Goal: Information Seeking & Learning: Learn about a topic

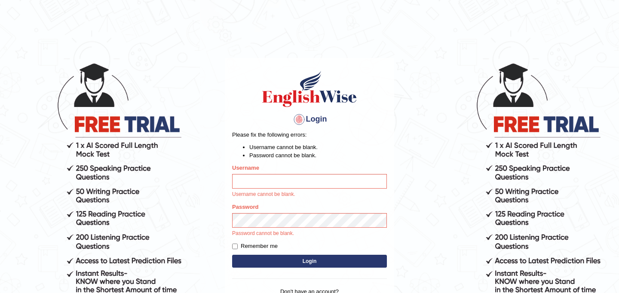
type input "JyotiJ"
click at [301, 186] on input "JyotiJ" at bounding box center [309, 181] width 155 height 15
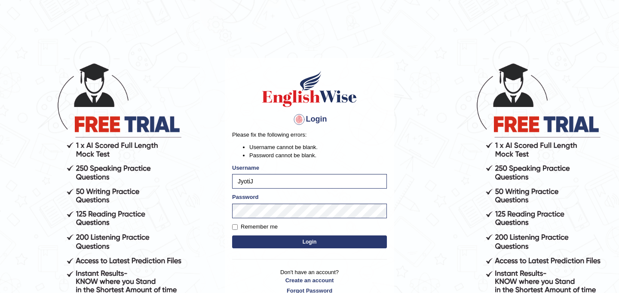
click at [302, 243] on button "Login" at bounding box center [309, 242] width 155 height 13
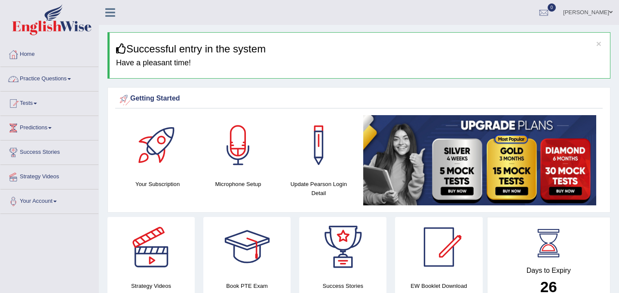
click at [70, 79] on link "Practice Questions" at bounding box center [49, 78] width 98 height 22
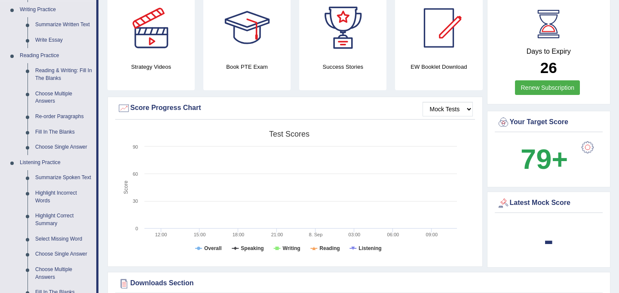
scroll to position [222, 0]
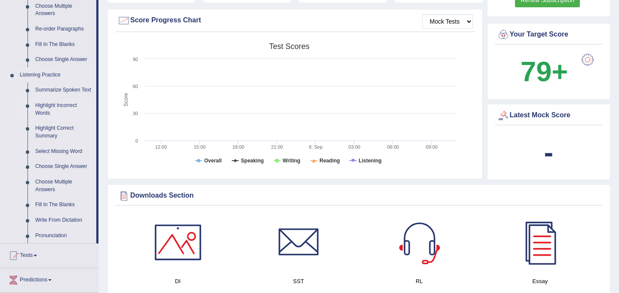
click at [62, 197] on link "Choose Multiple Answers" at bounding box center [63, 186] width 65 height 23
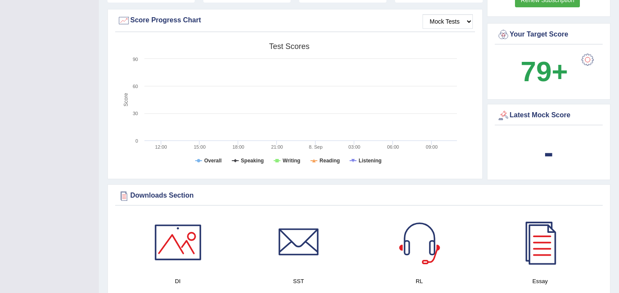
scroll to position [125, 0]
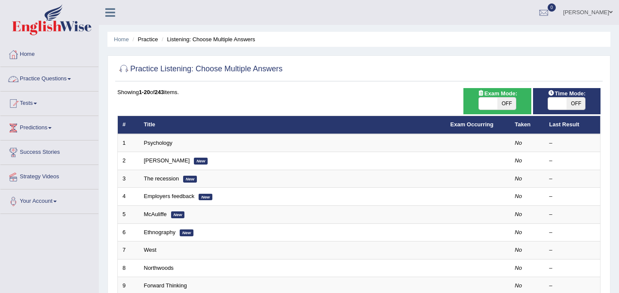
click at [66, 82] on link "Practice Questions" at bounding box center [49, 78] width 98 height 22
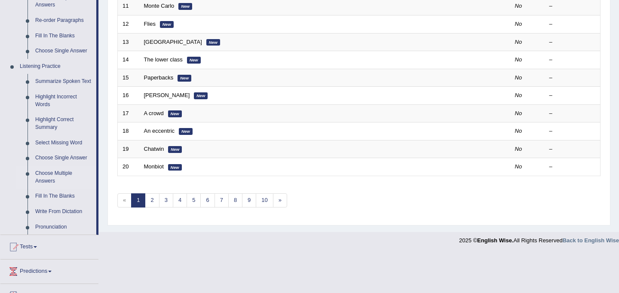
scroll to position [314, 0]
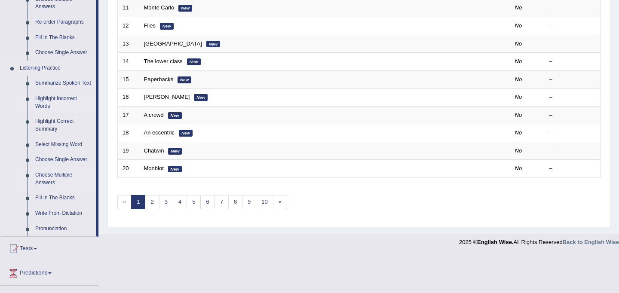
click at [60, 104] on link "Highlight Incorrect Words" at bounding box center [63, 102] width 65 height 23
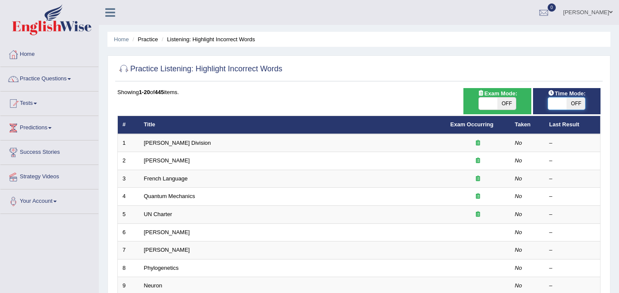
click at [560, 101] on span at bounding box center [557, 104] width 18 height 12
checkbox input "true"
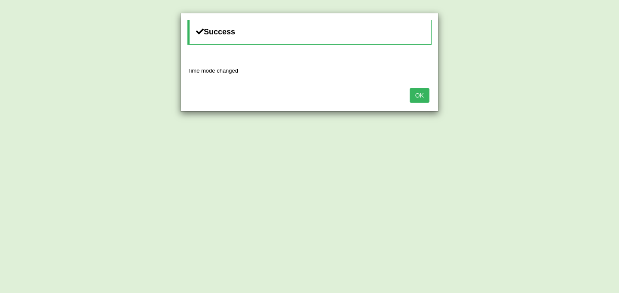
click at [414, 98] on button "OK" at bounding box center [420, 95] width 20 height 15
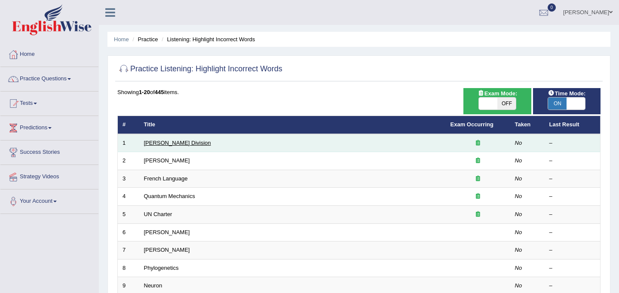
click at [173, 140] on link "Ward Division" at bounding box center [177, 143] width 67 height 6
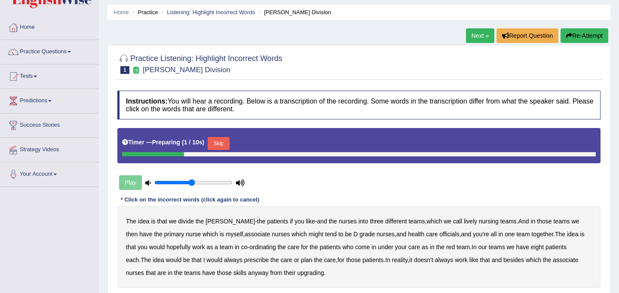
scroll to position [27, 0]
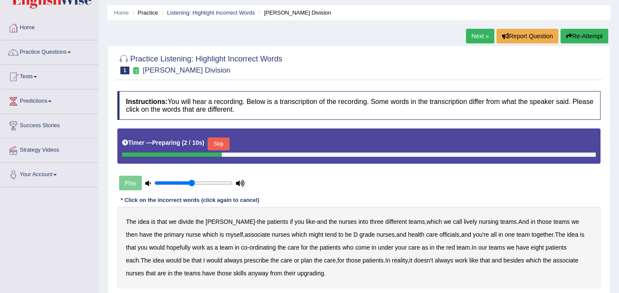
click at [224, 143] on button "Skip" at bounding box center [219, 144] width 22 height 13
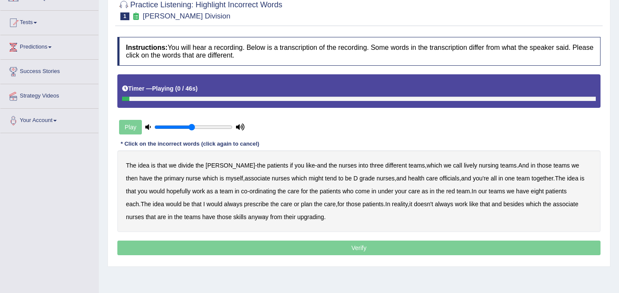
scroll to position [84, 0]
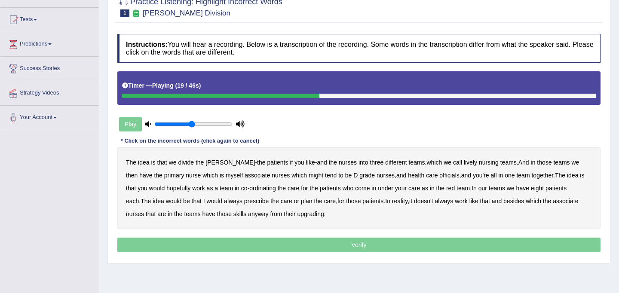
click at [508, 121] on div "Instructions: You will hear a recording. Below is a transcription of the record…" at bounding box center [359, 145] width 488 height 230
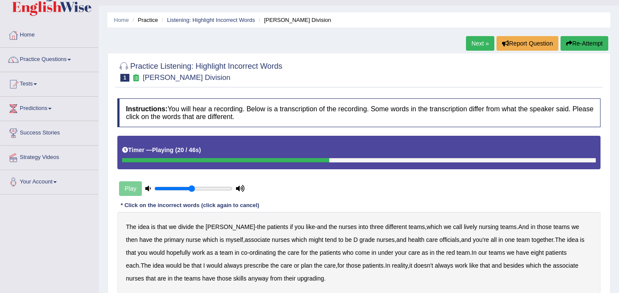
scroll to position [0, 0]
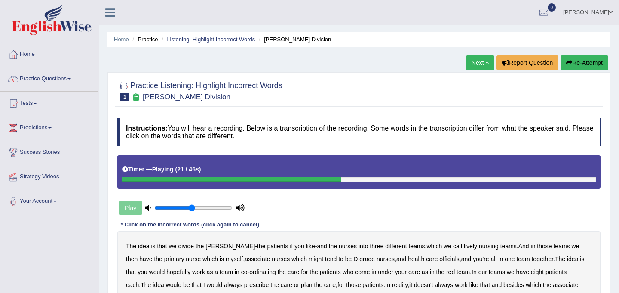
click at [577, 61] on button "Re-Attempt" at bounding box center [585, 62] width 48 height 15
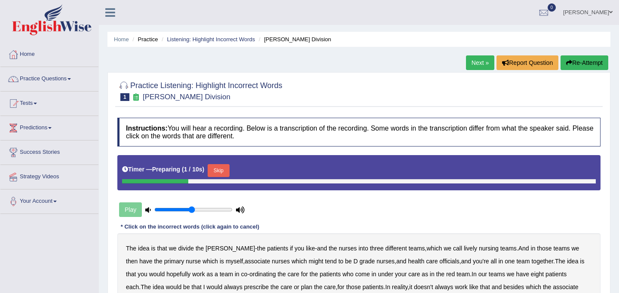
click at [222, 170] on button "Skip" at bounding box center [219, 170] width 22 height 13
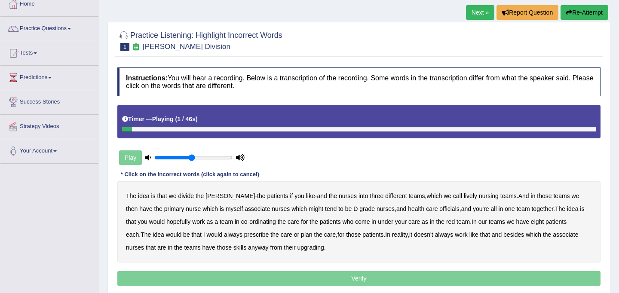
scroll to position [54, 0]
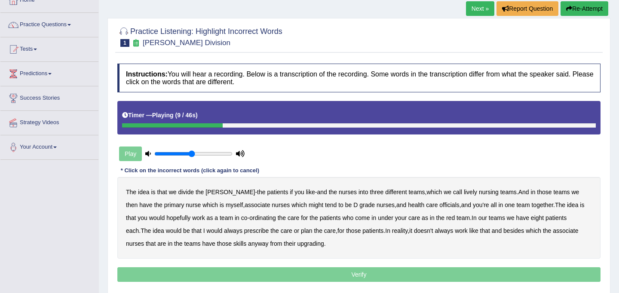
click at [464, 194] on b "lively" at bounding box center [470, 192] width 13 height 7
click at [309, 205] on b "might" at bounding box center [316, 205] width 15 height 7
click at [439, 204] on b "officials" at bounding box center [449, 205] width 20 height 7
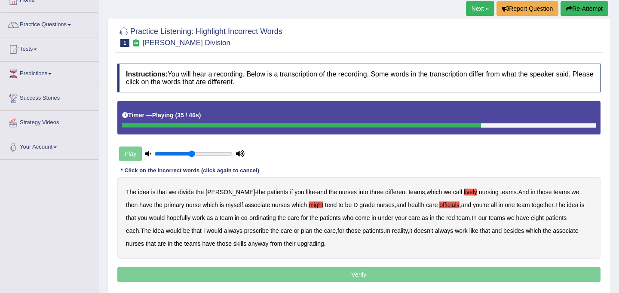
click at [224, 231] on b "always" at bounding box center [233, 230] width 18 height 7
click at [297, 243] on b "upgrading" at bounding box center [310, 243] width 27 height 7
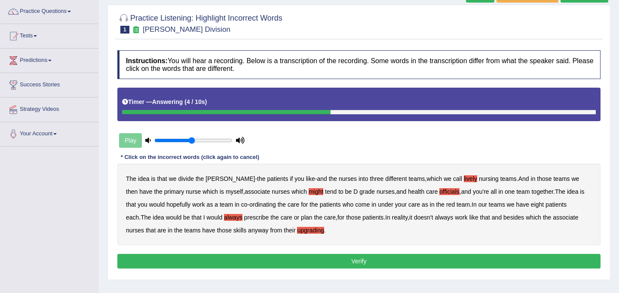
scroll to position [73, 0]
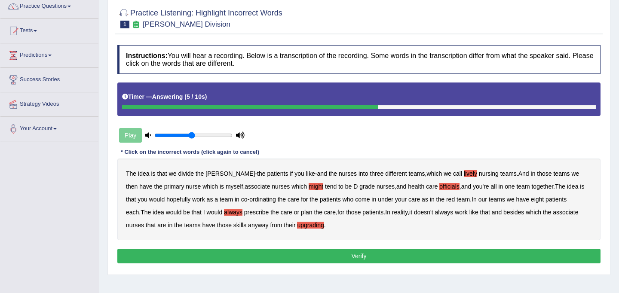
click at [289, 258] on button "Verify" at bounding box center [358, 256] width 483 height 15
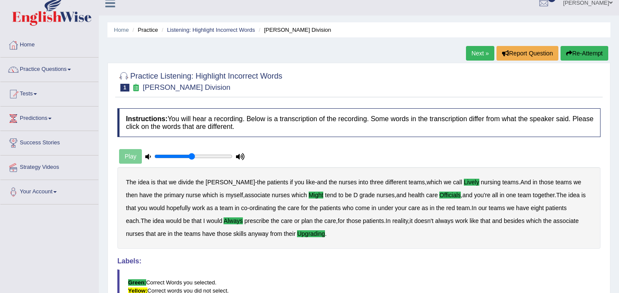
scroll to position [6, 0]
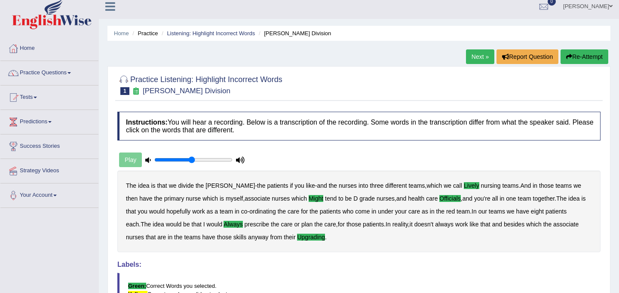
click at [469, 52] on link "Next »" at bounding box center [480, 56] width 28 height 15
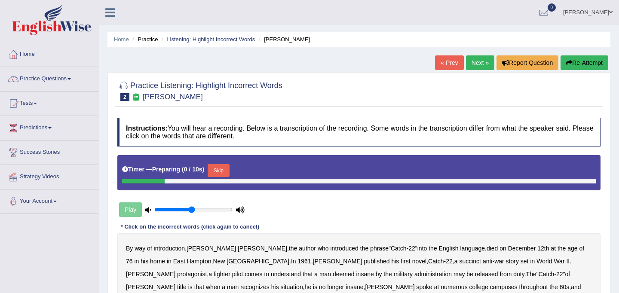
scroll to position [26, 0]
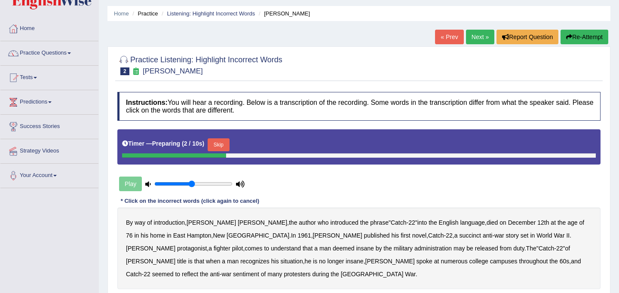
click at [229, 144] on button "Skip" at bounding box center [219, 144] width 22 height 13
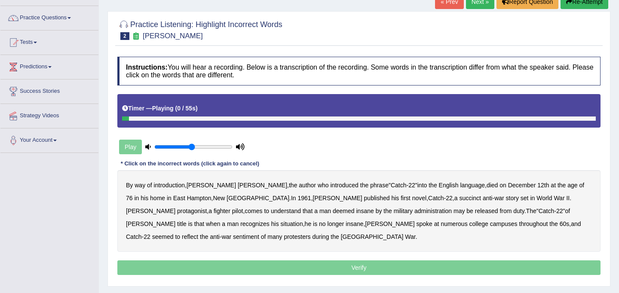
scroll to position [67, 0]
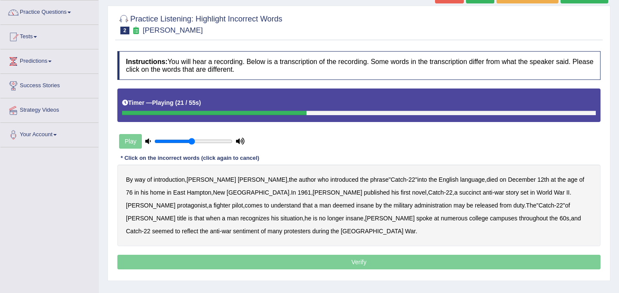
click at [459, 194] on b "succinct" at bounding box center [470, 192] width 22 height 7
click at [415, 207] on b "administration" at bounding box center [433, 205] width 37 height 7
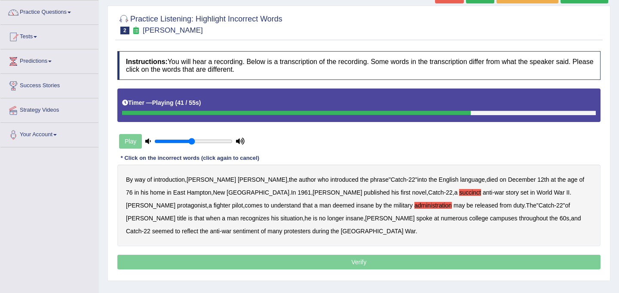
click at [303, 215] on b "situation" at bounding box center [292, 218] width 22 height 7
click at [198, 228] on b "reflect" at bounding box center [190, 231] width 16 height 7
click at [426, 262] on p "Verify" at bounding box center [358, 262] width 483 height 15
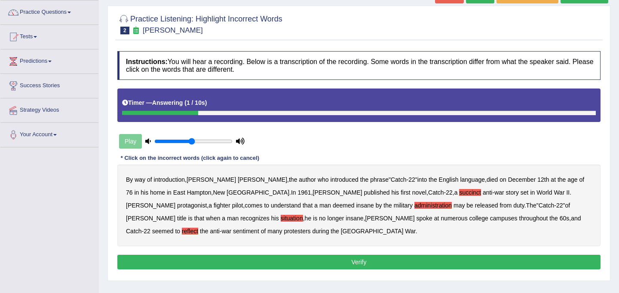
click at [426, 262] on button "Verify" at bounding box center [358, 262] width 483 height 15
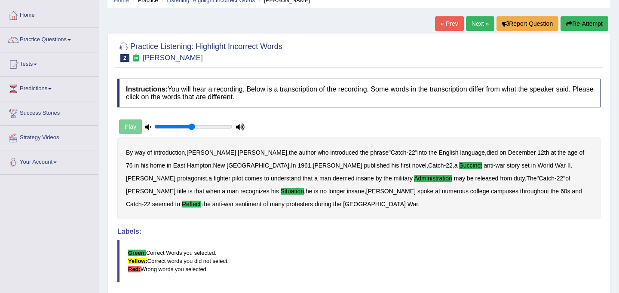
scroll to position [22, 0]
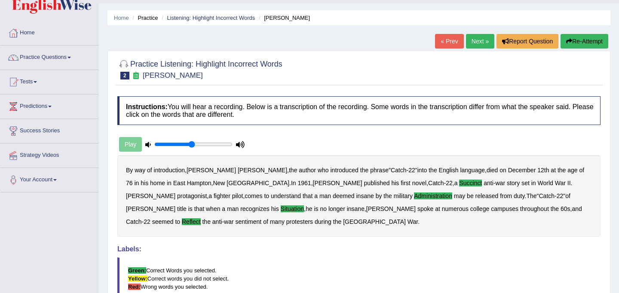
click at [476, 38] on link "Next »" at bounding box center [480, 41] width 28 height 15
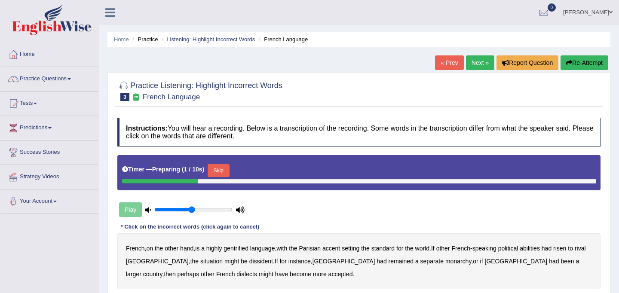
click at [227, 169] on button "Skip" at bounding box center [219, 170] width 22 height 13
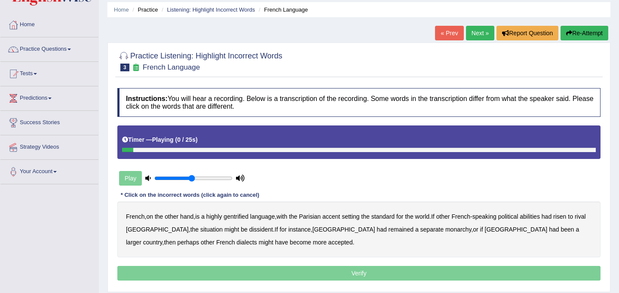
scroll to position [31, 0]
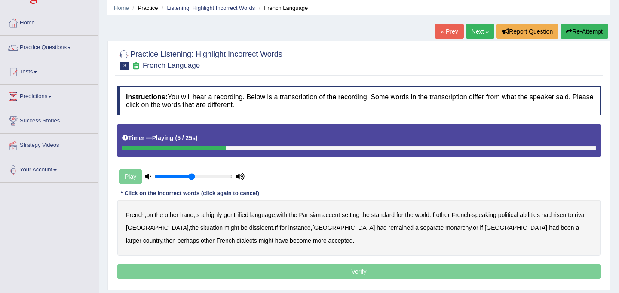
click at [243, 215] on b "gentrified" at bounding box center [236, 215] width 25 height 7
click at [540, 216] on b "abilities" at bounding box center [530, 215] width 20 height 7
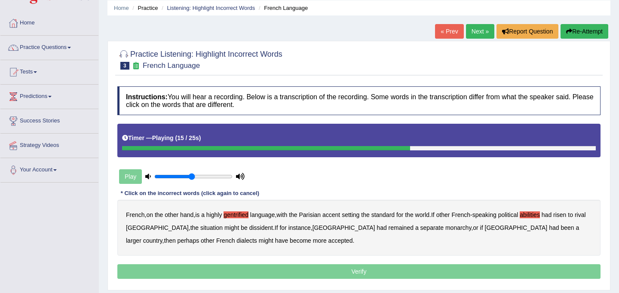
click at [249, 228] on b "dissident" at bounding box center [261, 227] width 24 height 7
click at [445, 229] on b "monarchy" at bounding box center [458, 227] width 26 height 7
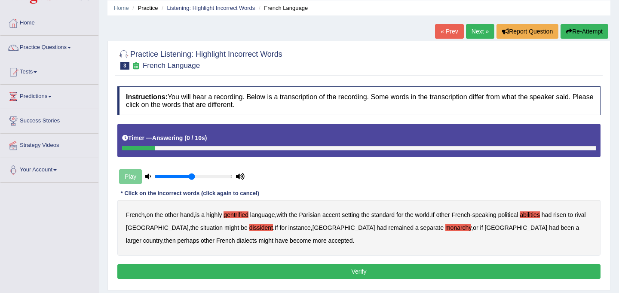
click at [414, 273] on button "Verify" at bounding box center [358, 271] width 483 height 15
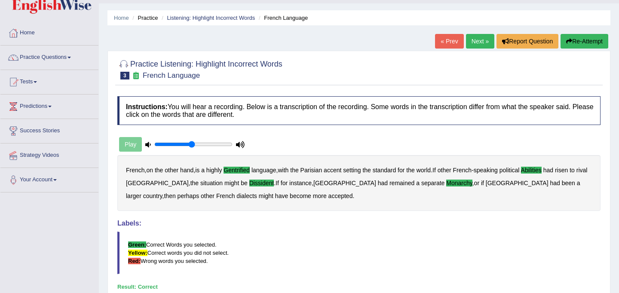
scroll to position [0, 0]
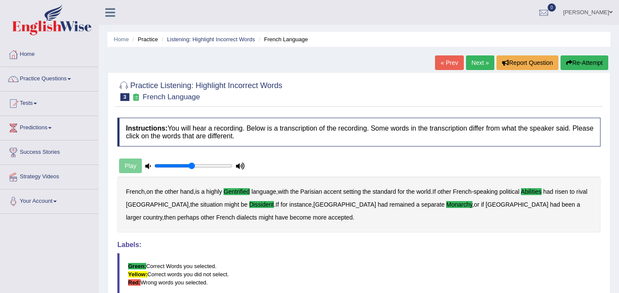
click at [470, 60] on link "Next »" at bounding box center [480, 62] width 28 height 15
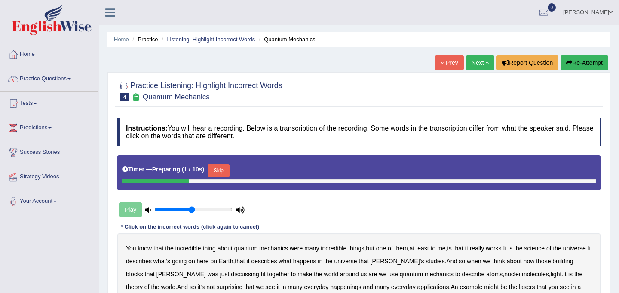
click at [224, 169] on button "Skip" at bounding box center [219, 170] width 22 height 13
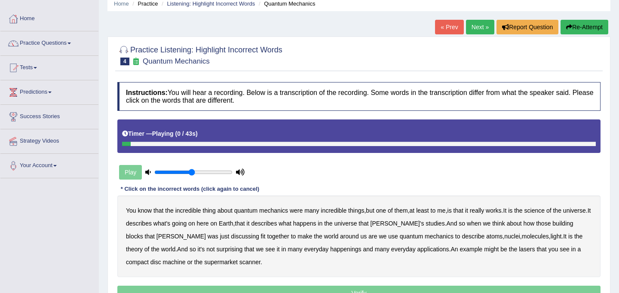
scroll to position [39, 0]
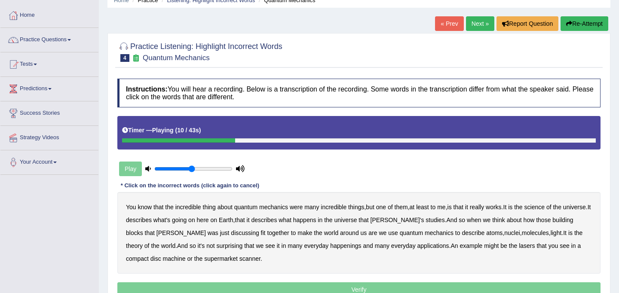
click at [545, 208] on b "science" at bounding box center [535, 207] width 20 height 7
click at [231, 233] on b "discussing" at bounding box center [245, 233] width 28 height 7
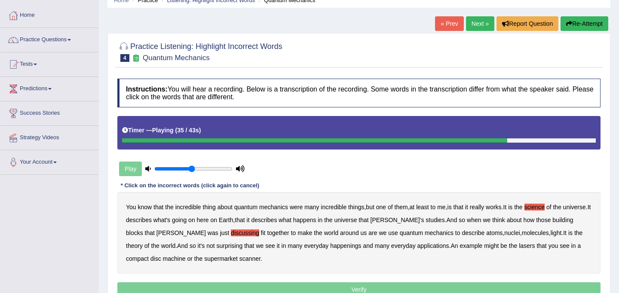
click at [330, 245] on b "happenings" at bounding box center [345, 246] width 31 height 7
click at [163, 259] on b "machine" at bounding box center [174, 258] width 23 height 7
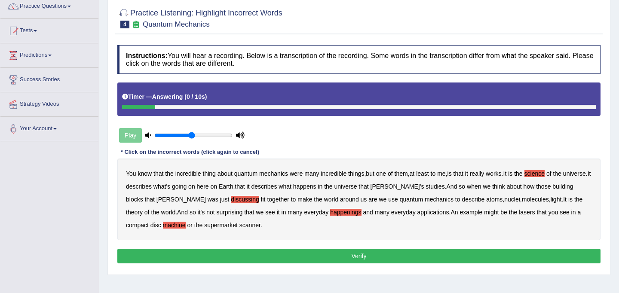
scroll to position [75, 0]
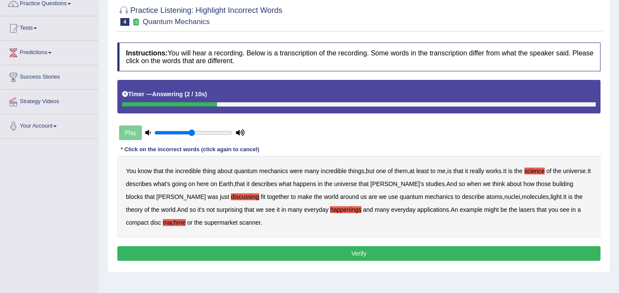
click at [275, 253] on button "Verify" at bounding box center [358, 253] width 483 height 15
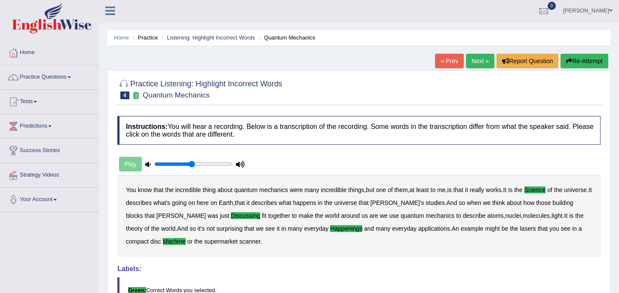
scroll to position [0, 0]
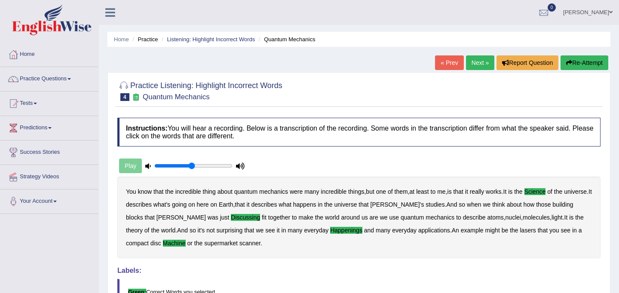
click at [472, 64] on link "Next »" at bounding box center [480, 62] width 28 height 15
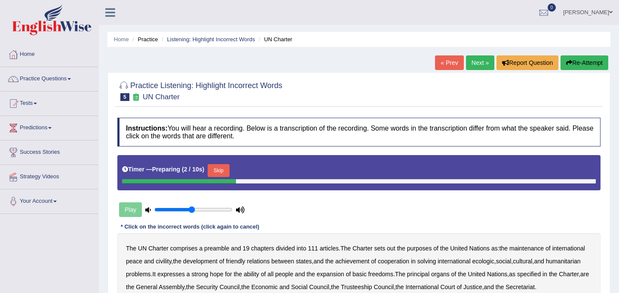
click at [227, 169] on button "Skip" at bounding box center [219, 170] width 22 height 13
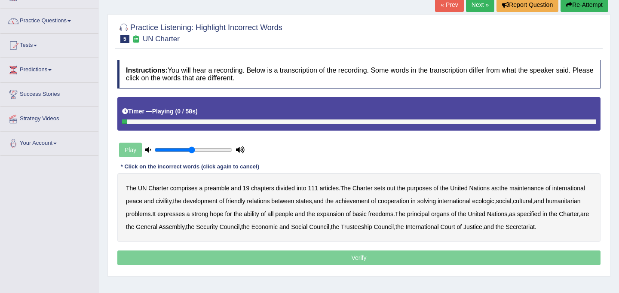
scroll to position [69, 0]
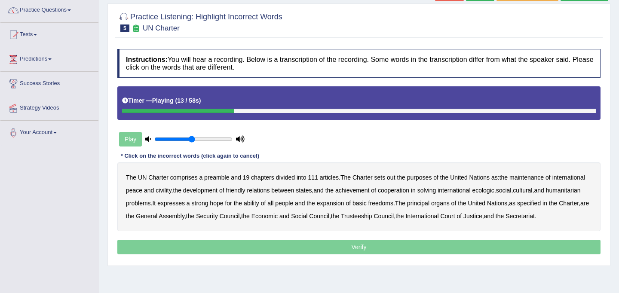
click at [404, 178] on b "the" at bounding box center [401, 177] width 8 height 7
click at [393, 174] on b "out" at bounding box center [391, 177] width 8 height 7
click at [402, 176] on b "the" at bounding box center [401, 177] width 8 height 7
click at [171, 190] on b "civility" at bounding box center [163, 190] width 15 height 7
click at [494, 190] on b "ecologic" at bounding box center [483, 190] width 22 height 7
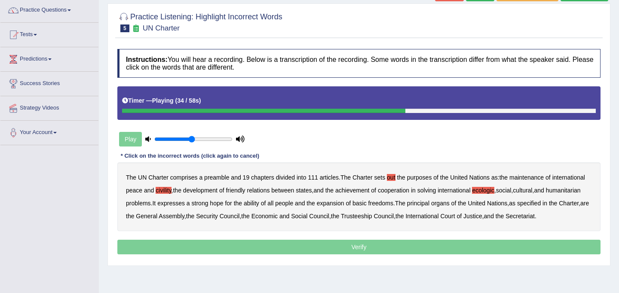
click at [259, 203] on b "ability" at bounding box center [251, 203] width 15 height 7
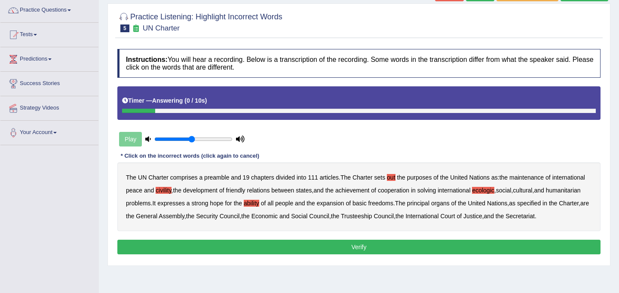
click at [350, 255] on button "Verify" at bounding box center [358, 247] width 483 height 15
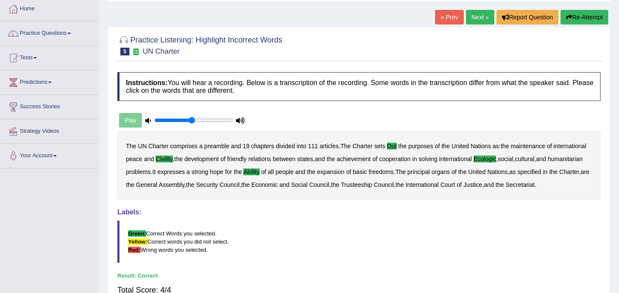
scroll to position [0, 0]
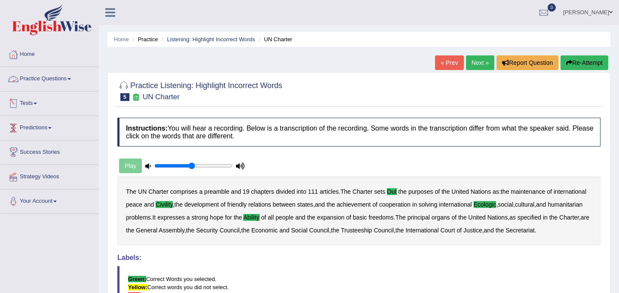
click at [70, 77] on link "Practice Questions" at bounding box center [49, 78] width 98 height 22
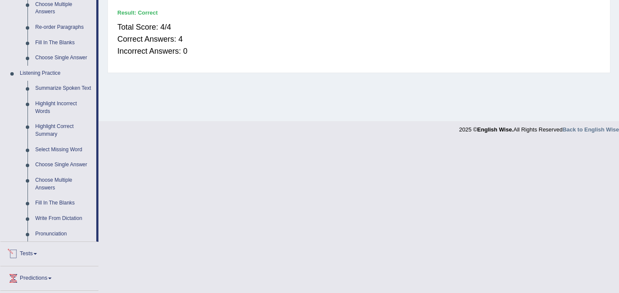
scroll to position [303, 0]
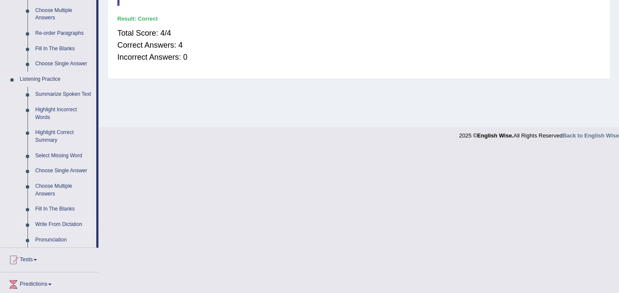
click at [48, 233] on link "Write From Dictation" at bounding box center [63, 224] width 65 height 15
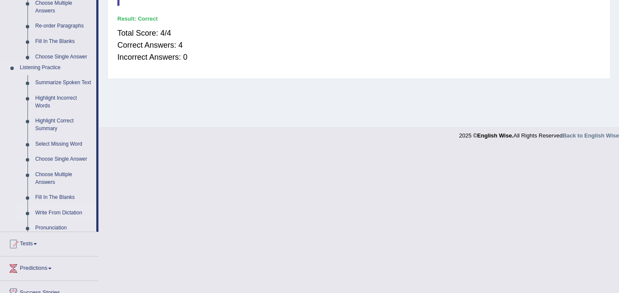
scroll to position [158, 0]
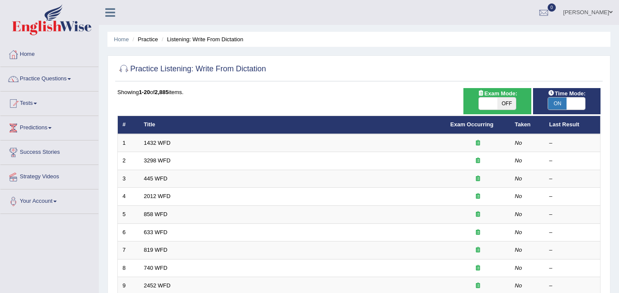
click at [568, 100] on span at bounding box center [576, 104] width 18 height 12
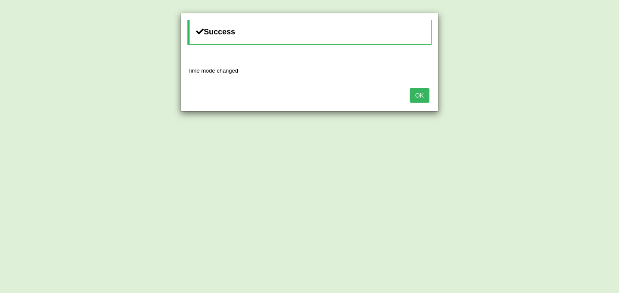
click at [415, 98] on button "OK" at bounding box center [420, 95] width 20 height 15
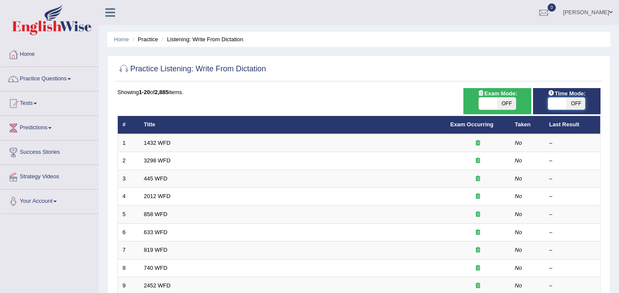
click at [559, 105] on span at bounding box center [557, 104] width 18 height 12
checkbox input "true"
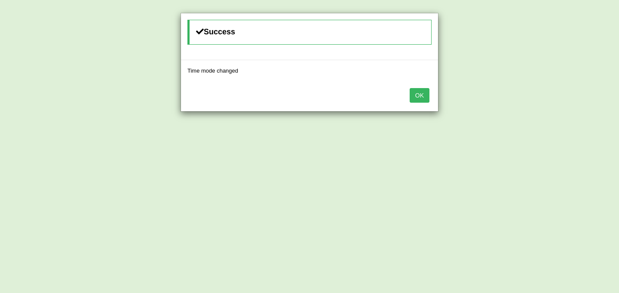
click at [421, 98] on button "OK" at bounding box center [420, 95] width 20 height 15
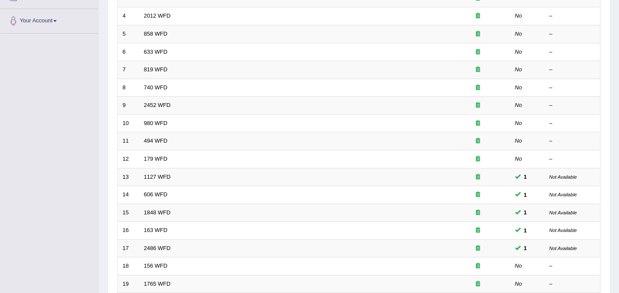
scroll to position [182, 0]
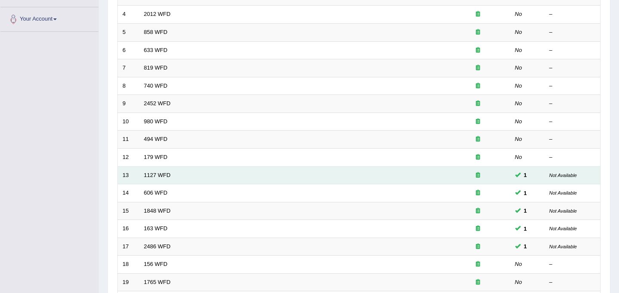
click at [143, 172] on td "1127 WFD" at bounding box center [292, 175] width 307 height 18
click at [154, 175] on link "1127 WFD" at bounding box center [157, 175] width 27 height 6
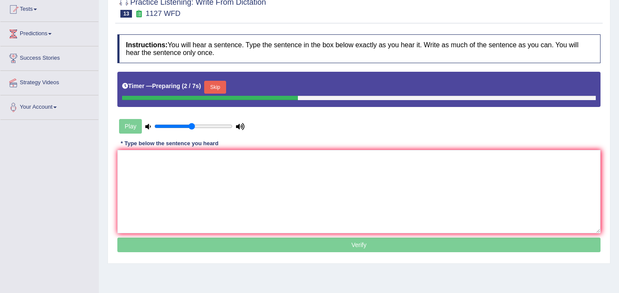
scroll to position [95, 0]
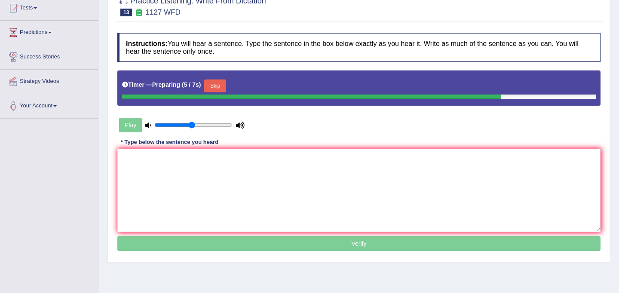
click at [220, 86] on button "Skip" at bounding box center [215, 86] width 22 height 13
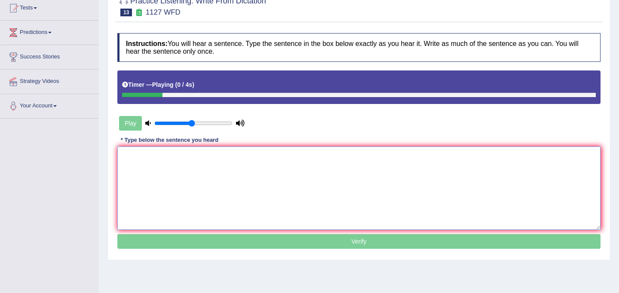
click at [204, 186] on textarea at bounding box center [358, 188] width 483 height 83
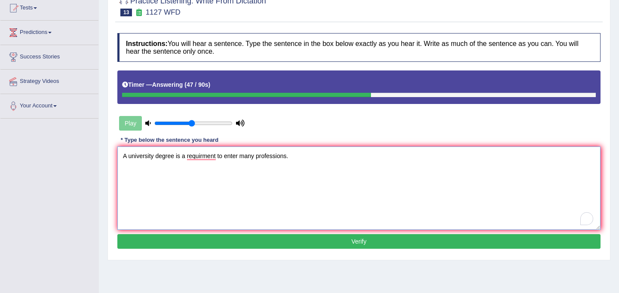
click at [187, 157] on textarea "A university degree is a requirment to enter many professions." at bounding box center [358, 188] width 483 height 83
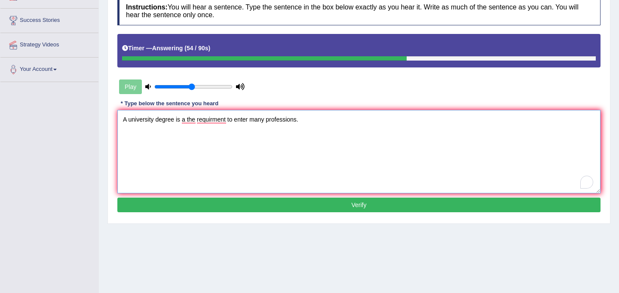
scroll to position [144, 0]
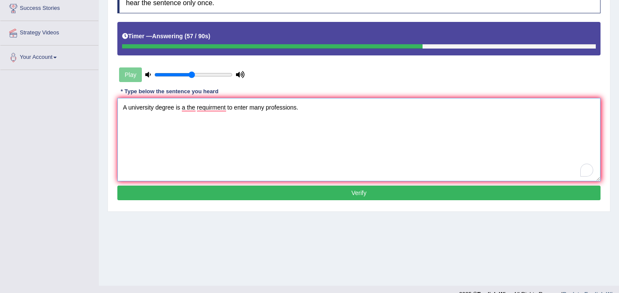
type textarea "A university degree is a the requirment to enter many professions."
click at [320, 197] on button "Verify" at bounding box center [358, 193] width 483 height 15
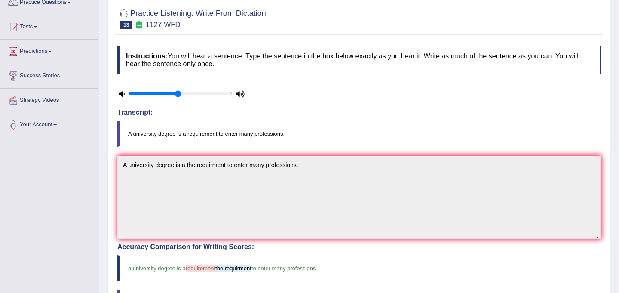
scroll to position [0, 0]
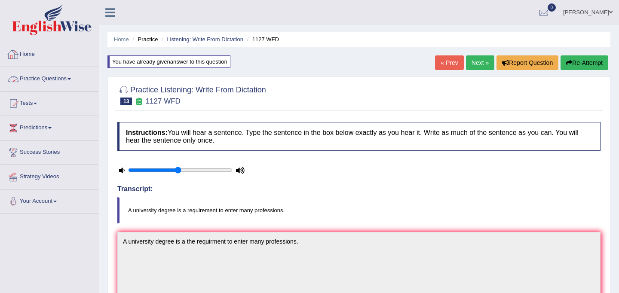
click at [61, 79] on link "Practice Questions" at bounding box center [49, 78] width 98 height 22
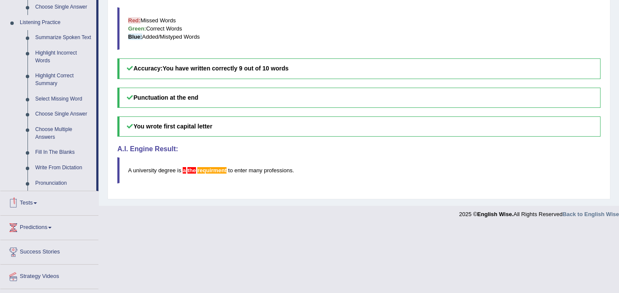
scroll to position [388, 0]
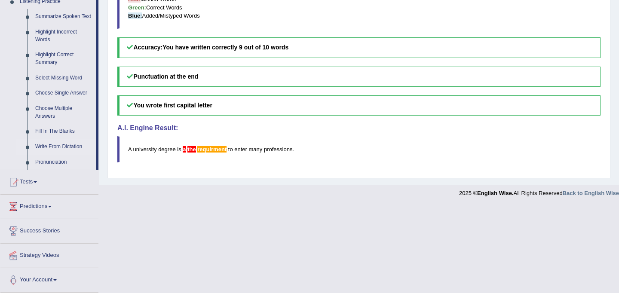
click at [80, 143] on link "Write From Dictation" at bounding box center [63, 146] width 65 height 15
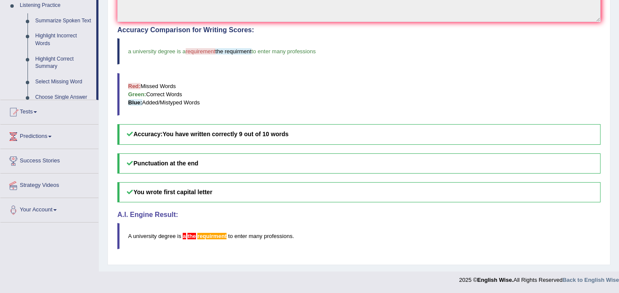
scroll to position [294, 0]
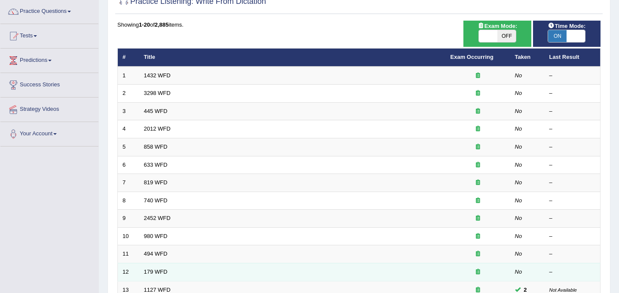
scroll to position [7, 0]
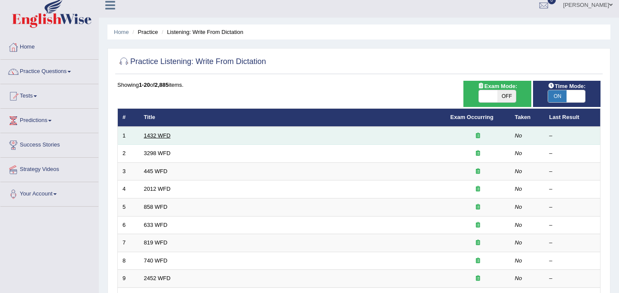
click at [167, 136] on link "1432 WFD" at bounding box center [157, 135] width 27 height 6
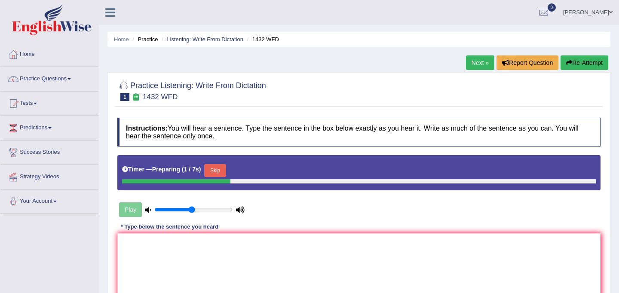
click at [218, 170] on button "Skip" at bounding box center [215, 170] width 22 height 13
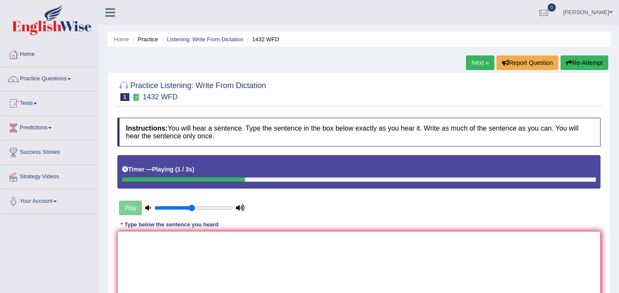
click at [227, 261] on textarea at bounding box center [358, 272] width 483 height 83
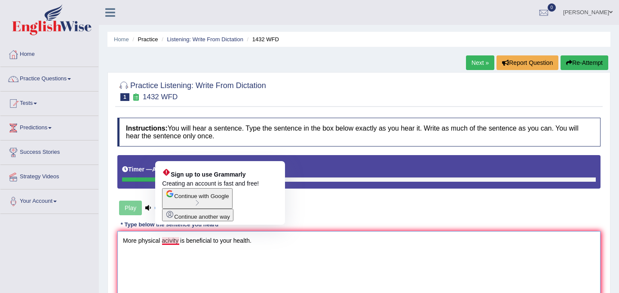
click at [170, 243] on textarea "More physical acivity is beneficial to your health." at bounding box center [358, 272] width 483 height 83
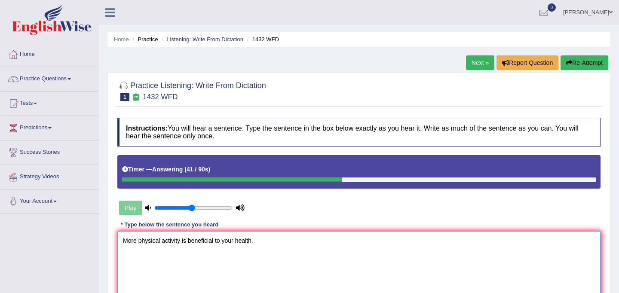
click at [183, 243] on textarea "More physical activity is beneficial to your health." at bounding box center [358, 272] width 483 height 83
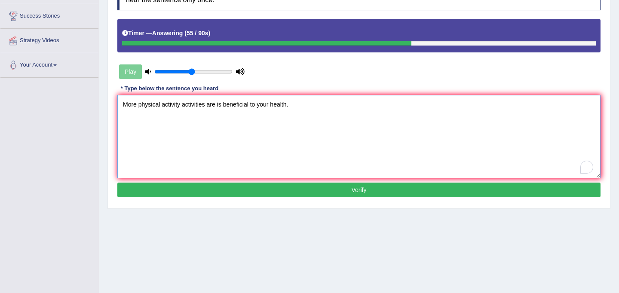
scroll to position [158, 0]
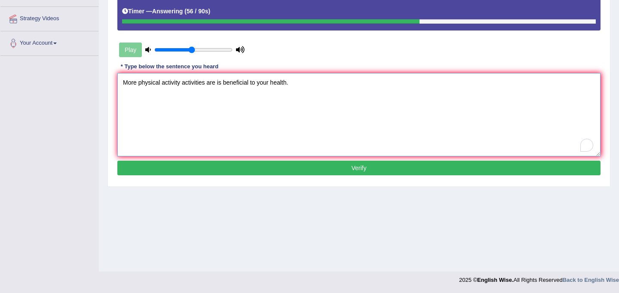
type textarea "More physical activity activities are is beneficial to your health."
click at [316, 163] on button "Verify" at bounding box center [358, 168] width 483 height 15
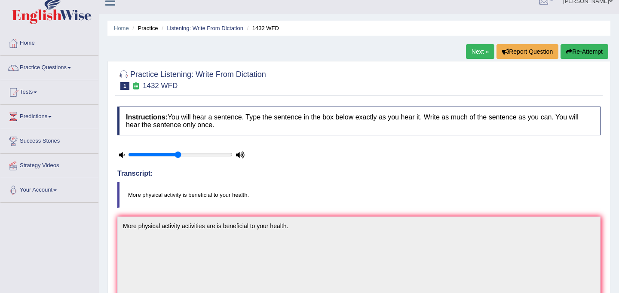
scroll to position [0, 0]
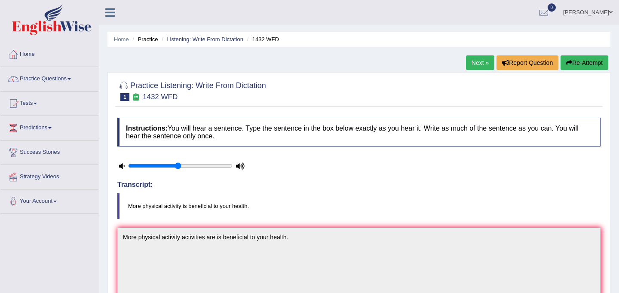
click at [476, 64] on link "Next »" at bounding box center [480, 62] width 28 height 15
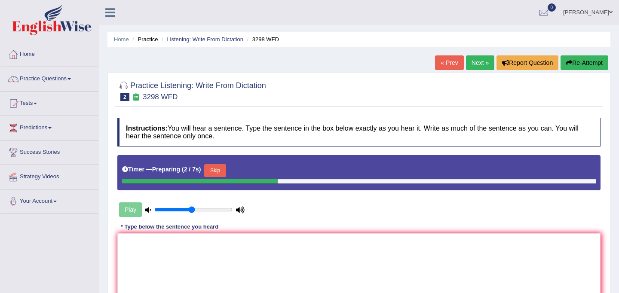
click at [225, 167] on button "Skip" at bounding box center [215, 170] width 22 height 13
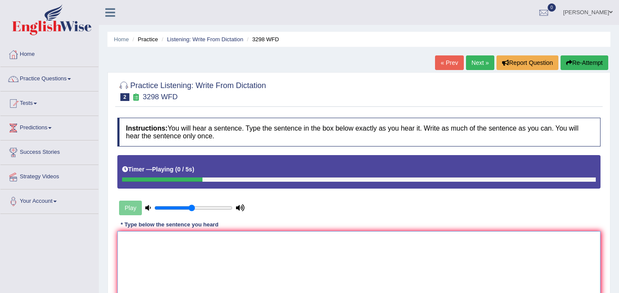
click at [240, 269] on textarea at bounding box center [358, 272] width 483 height 83
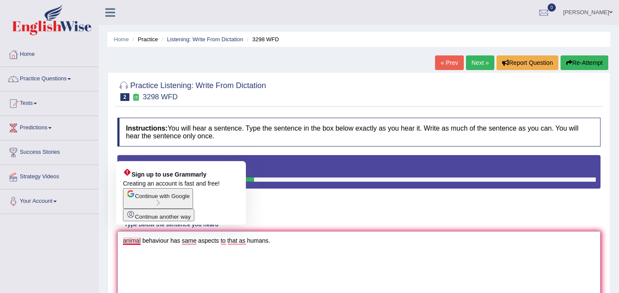
click at [126, 242] on textarea "animal behaviour has same aspects to that as humans." at bounding box center [358, 272] width 483 height 83
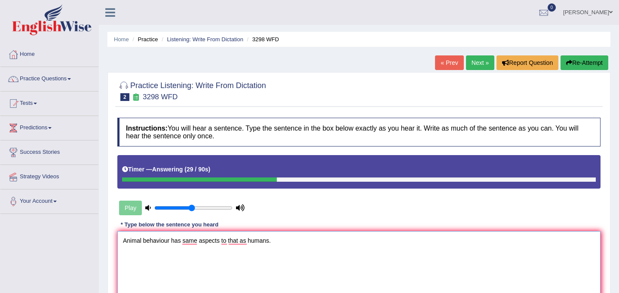
click at [171, 240] on textarea "Animal behaviour has same aspects to that as humans." at bounding box center [358, 272] width 483 height 83
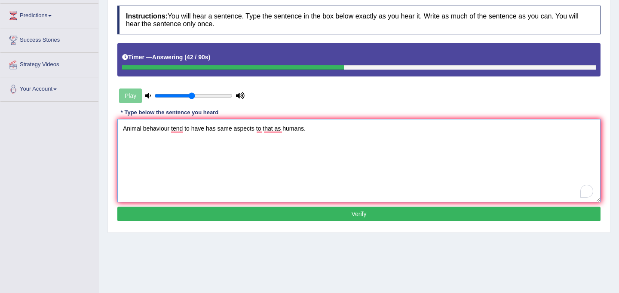
scroll to position [158, 0]
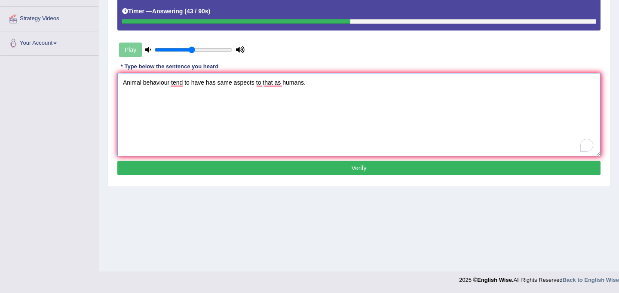
type textarea "Animal behaviour tend to have has same aspects to that as humans."
click at [297, 169] on button "Verify" at bounding box center [358, 168] width 483 height 15
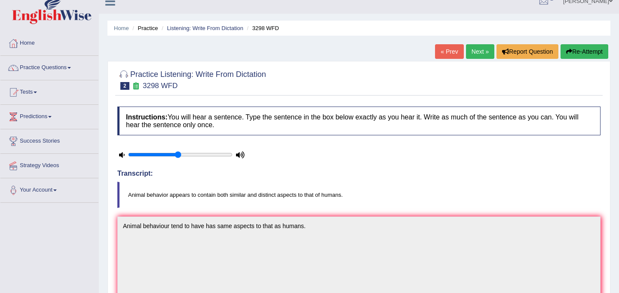
scroll to position [0, 0]
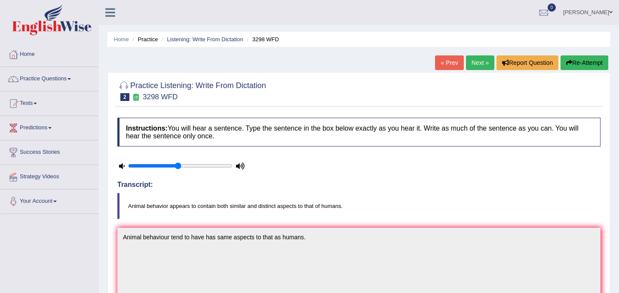
click at [474, 61] on link "Next »" at bounding box center [480, 62] width 28 height 15
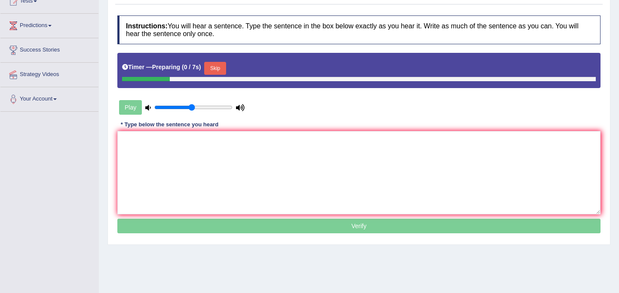
scroll to position [158, 0]
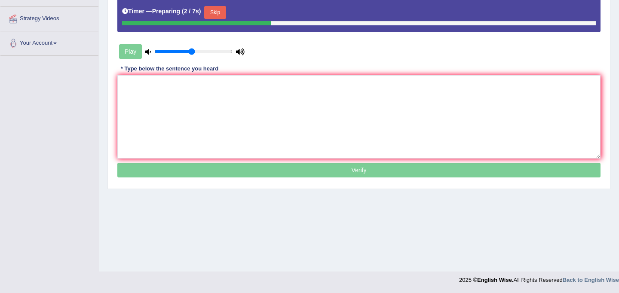
click at [225, 10] on button "Skip" at bounding box center [215, 12] width 22 height 13
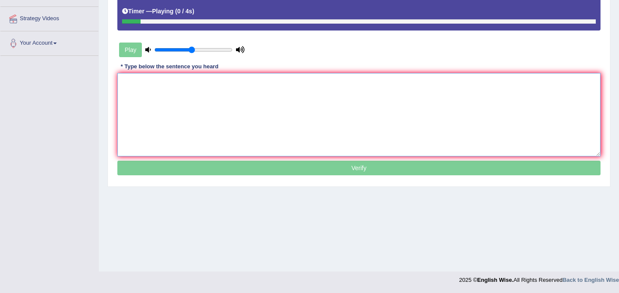
click at [254, 93] on textarea at bounding box center [358, 114] width 483 height 83
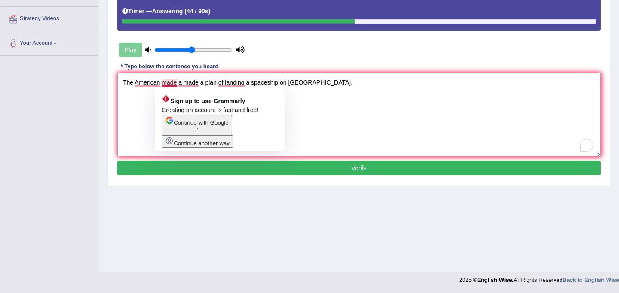
click at [163, 85] on textarea "The American made a made a plan of landing a spaceship on Mars." at bounding box center [358, 114] width 483 height 83
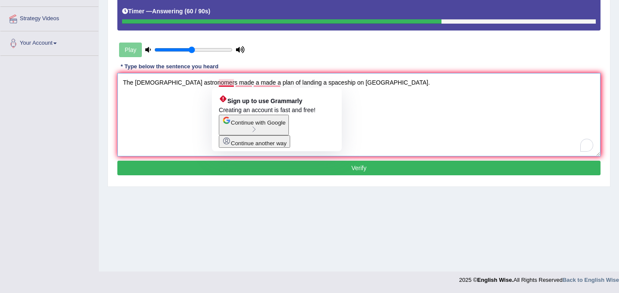
drag, startPoint x: 240, startPoint y: 82, endPoint x: 222, endPoint y: 81, distance: 17.2
click at [222, 83] on textarea "The American astronomers made a made a plan of landing a spaceship on Mars." at bounding box center [358, 114] width 483 height 83
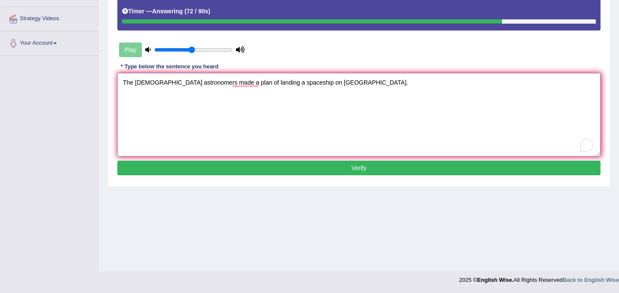
click at [301, 83] on textarea "The American astronomers made a plan of landing a spaceship on Mars." at bounding box center [358, 114] width 483 height 83
type textarea "The American astronomers made a plan of landing a spaceship on the Mars."
click at [337, 172] on button "Verify" at bounding box center [358, 168] width 483 height 15
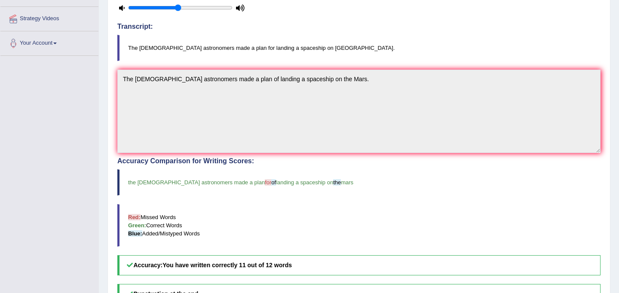
click at [337, 172] on blockquote "the american astronomers made a plan for of landing a spaceship on the mars" at bounding box center [358, 182] width 483 height 26
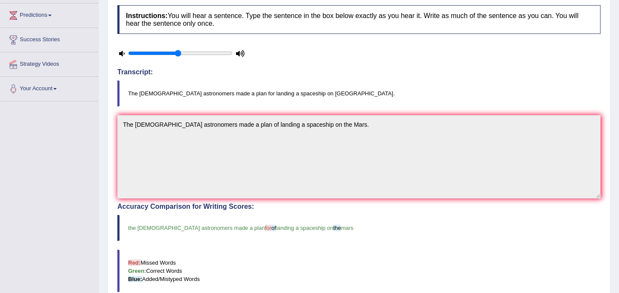
scroll to position [0, 0]
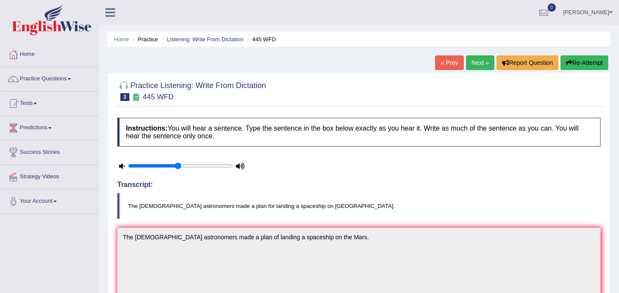
click at [477, 58] on link "Next »" at bounding box center [480, 62] width 28 height 15
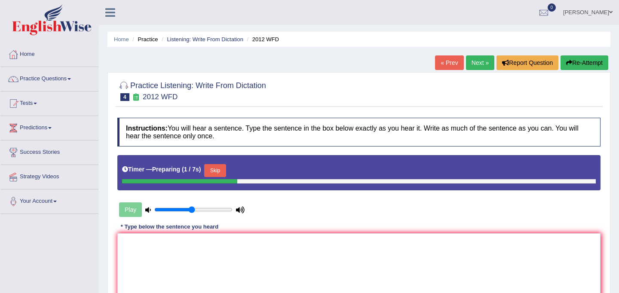
click at [224, 165] on button "Skip" at bounding box center [215, 170] width 22 height 13
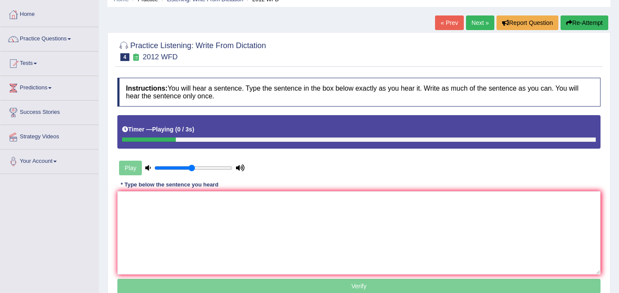
scroll to position [41, 0]
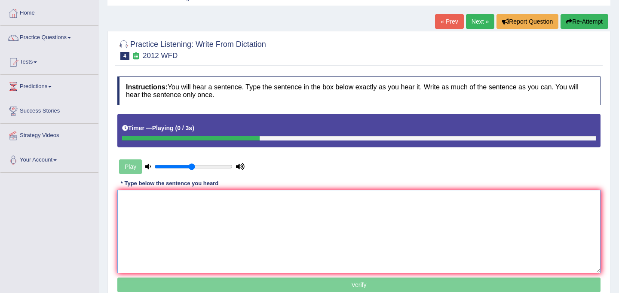
click at [238, 219] on textarea at bounding box center [358, 231] width 483 height 83
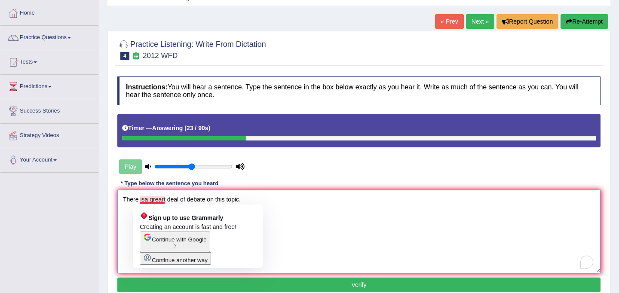
click at [144, 202] on textarea "There isa greart deal of debate on this topic." at bounding box center [358, 231] width 483 height 83
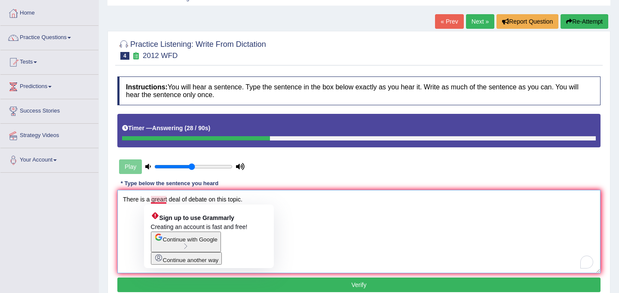
click at [167, 200] on textarea "There is a greart deal of debate on this topic." at bounding box center [358, 231] width 483 height 83
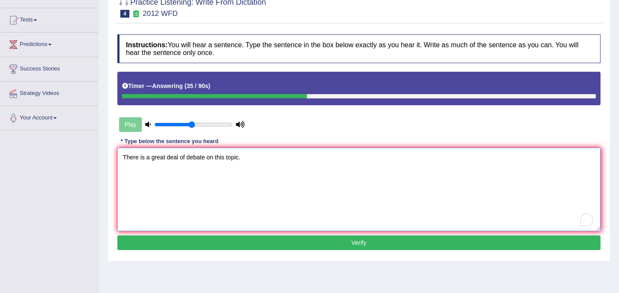
scroll to position [86, 0]
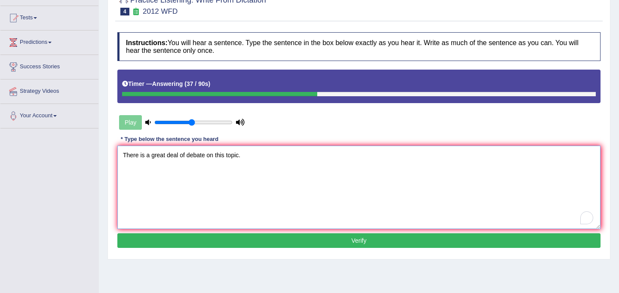
type textarea "There is a great deal of debate on this topic."
click at [253, 245] on button "Verify" at bounding box center [358, 240] width 483 height 15
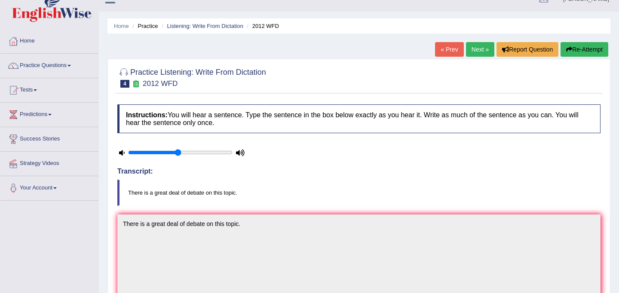
scroll to position [0, 0]
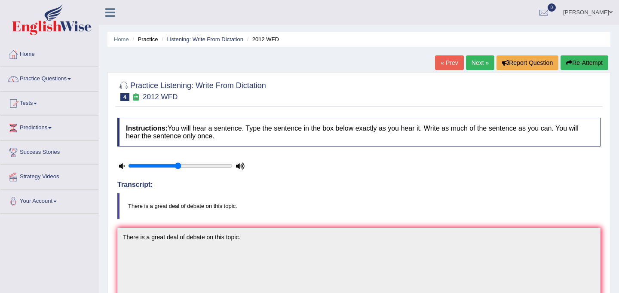
click at [481, 63] on link "Next »" at bounding box center [480, 62] width 28 height 15
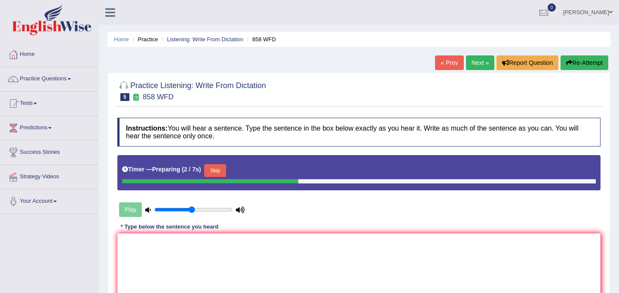
click at [221, 171] on button "Skip" at bounding box center [215, 170] width 22 height 13
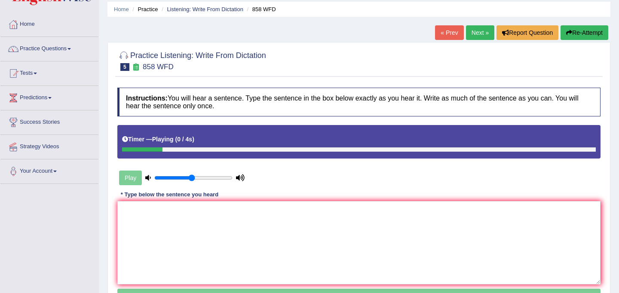
scroll to position [40, 0]
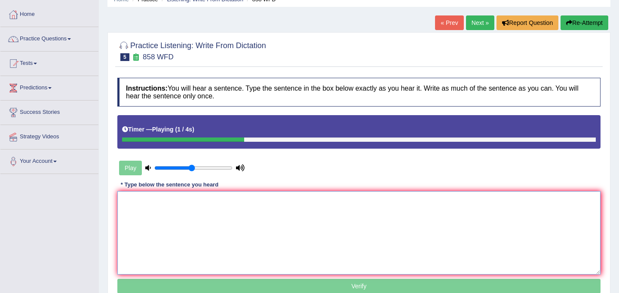
click at [238, 223] on textarea at bounding box center [358, 232] width 483 height 83
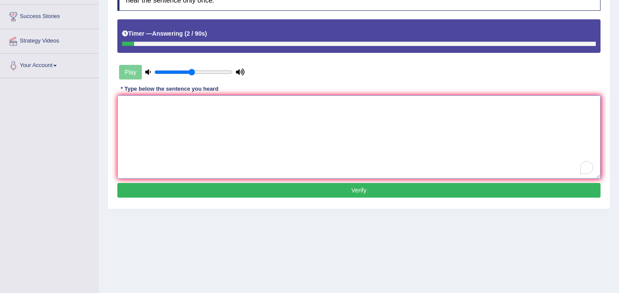
scroll to position [137, 0]
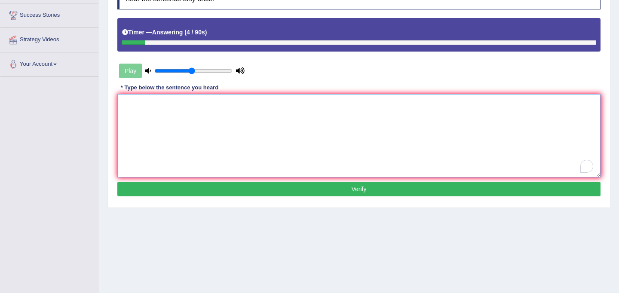
click at [277, 149] on textarea "To enrich screen reader interactions, please activate Accessibility in Grammarl…" at bounding box center [358, 135] width 483 height 83
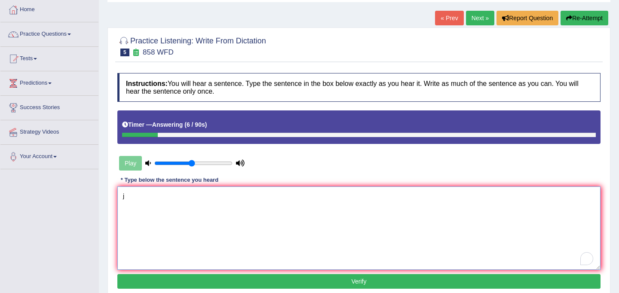
scroll to position [43, 0]
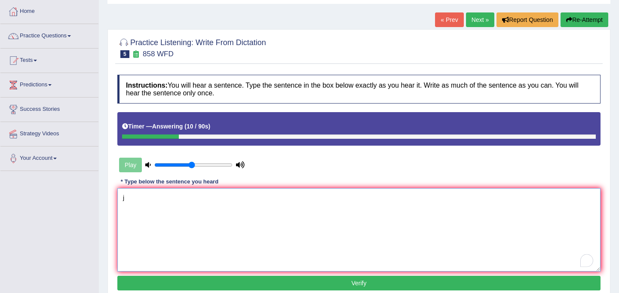
type textarea "j"
click at [577, 18] on button "Re-Attempt" at bounding box center [585, 19] width 48 height 15
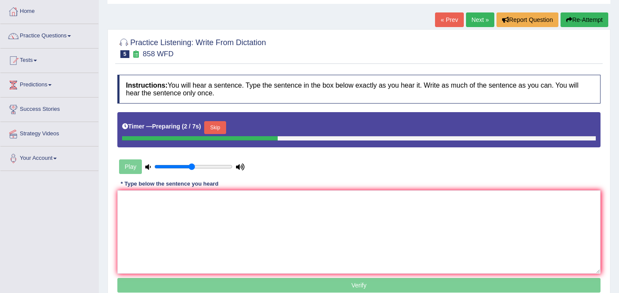
click at [224, 125] on button "Skip" at bounding box center [215, 127] width 22 height 13
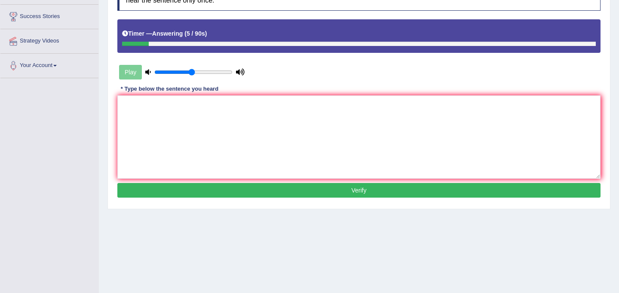
scroll to position [158, 0]
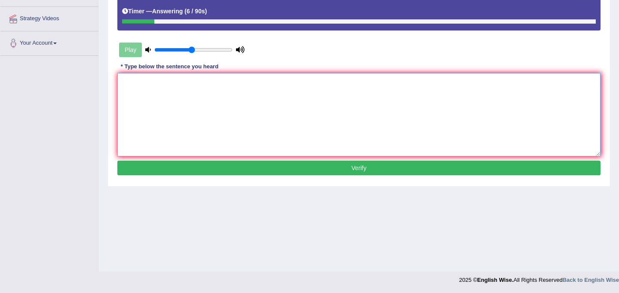
click at [218, 128] on textarea at bounding box center [358, 114] width 483 height 83
type textarea "t"
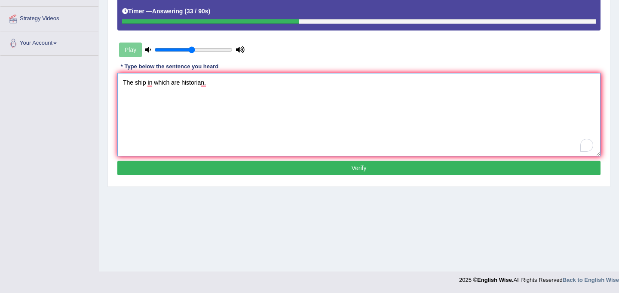
type textarea "The ship in which are historian."
click at [253, 169] on button "Verify" at bounding box center [358, 168] width 483 height 15
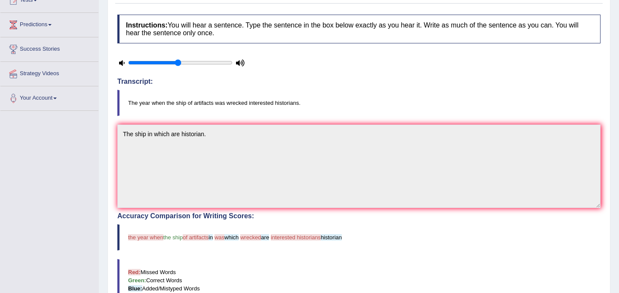
scroll to position [0, 0]
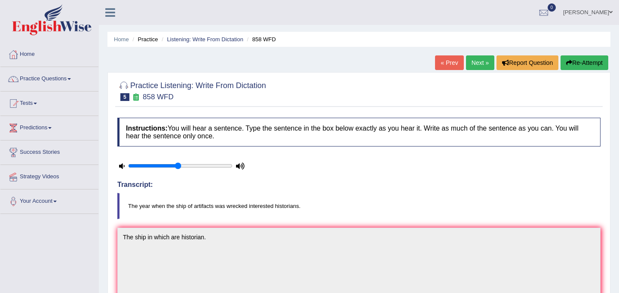
click at [474, 61] on link "Next »" at bounding box center [480, 62] width 28 height 15
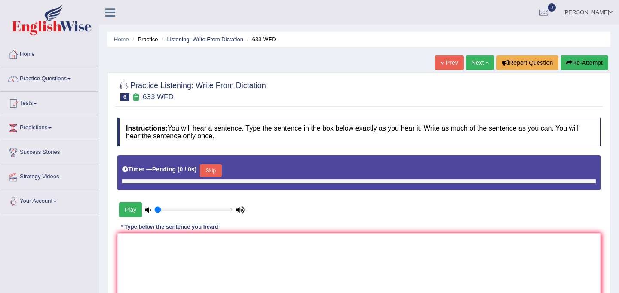
type input "0.5"
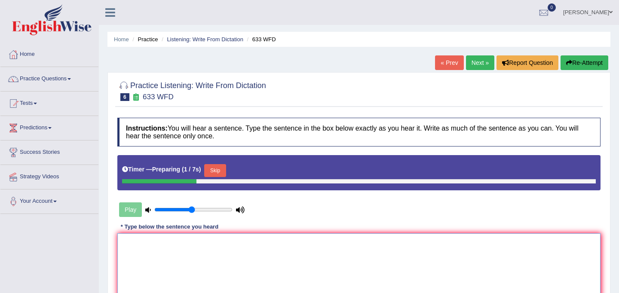
click at [250, 240] on textarea at bounding box center [358, 274] width 483 height 83
click at [217, 166] on button "Skip" at bounding box center [215, 170] width 22 height 13
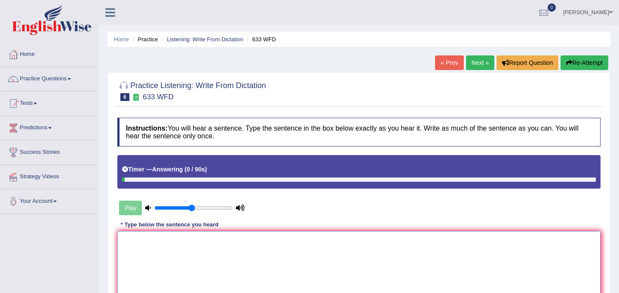
click at [227, 264] on textarea "To enrich screen reader interactions, please activate Accessibility in Grammarl…" at bounding box center [358, 272] width 483 height 83
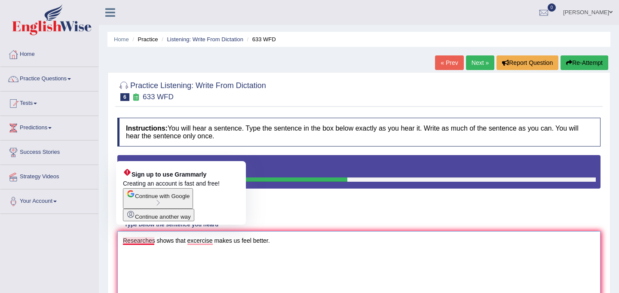
click at [152, 241] on textarea "Researches shows that excercise makes us feel better." at bounding box center [358, 272] width 483 height 83
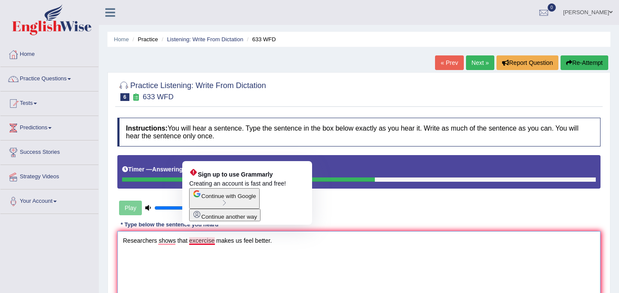
click at [200, 243] on textarea "Researchers shows that excercise makes us feel better." at bounding box center [358, 272] width 483 height 83
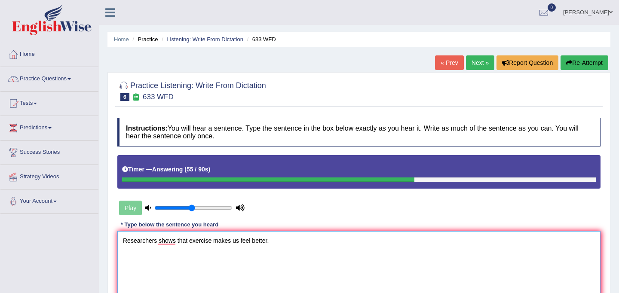
click at [177, 241] on textarea "Researchers shows that exercise makes us feel better." at bounding box center [358, 272] width 483 height 83
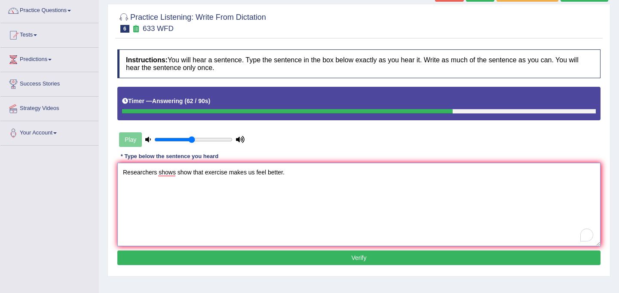
scroll to position [70, 0]
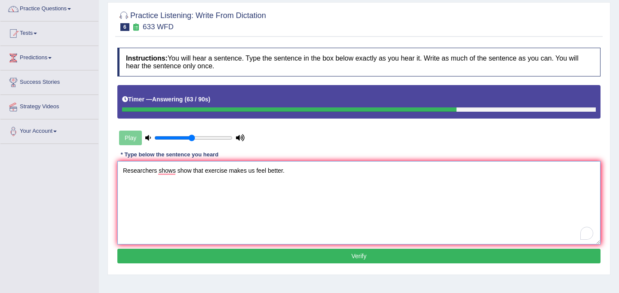
type textarea "Researchers shows show that exercise makes us feel better."
click at [280, 252] on button "Verify" at bounding box center [358, 256] width 483 height 15
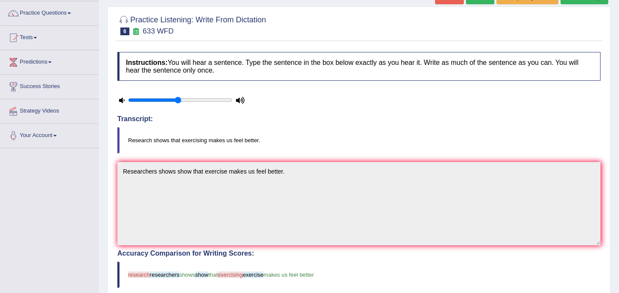
scroll to position [0, 0]
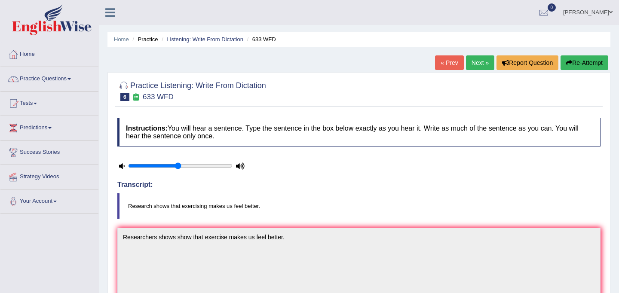
click at [477, 59] on link "Next »" at bounding box center [480, 62] width 28 height 15
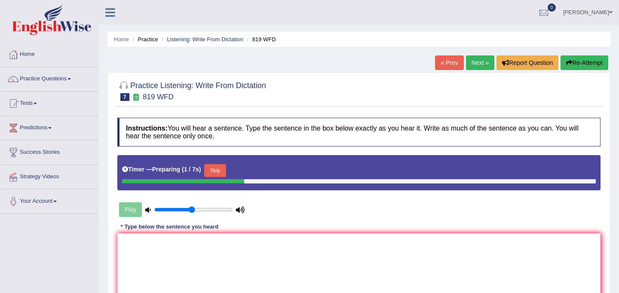
click at [221, 171] on button "Skip" at bounding box center [215, 170] width 22 height 13
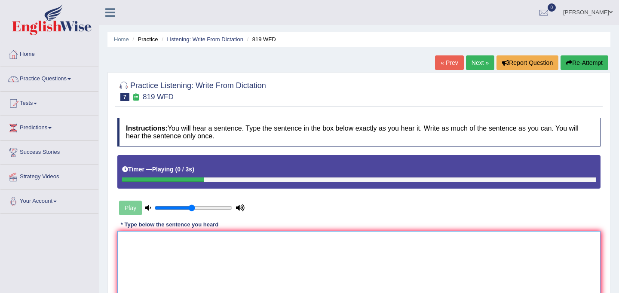
click at [216, 250] on textarea at bounding box center [358, 272] width 483 height 83
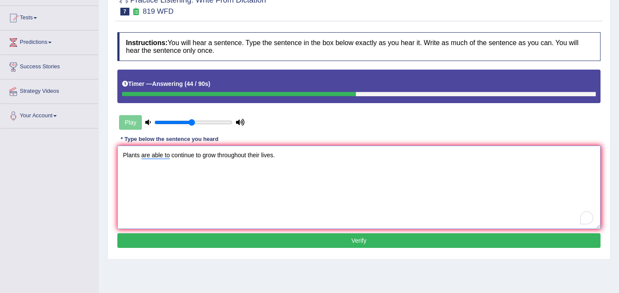
scroll to position [89, 0]
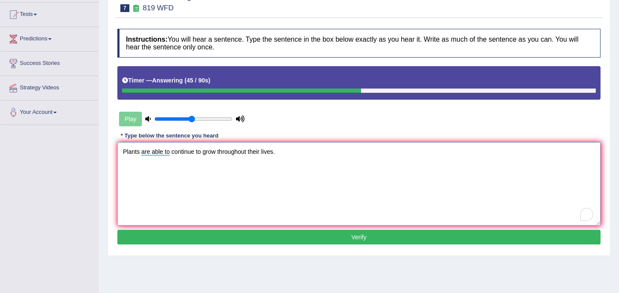
type textarea "Plants are able to continue to grow throughout their lives."
click at [214, 239] on button "Verify" at bounding box center [358, 237] width 483 height 15
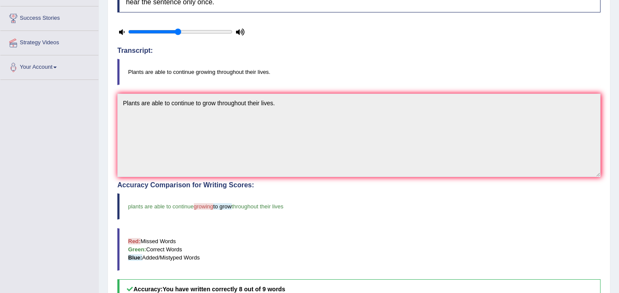
scroll to position [114, 0]
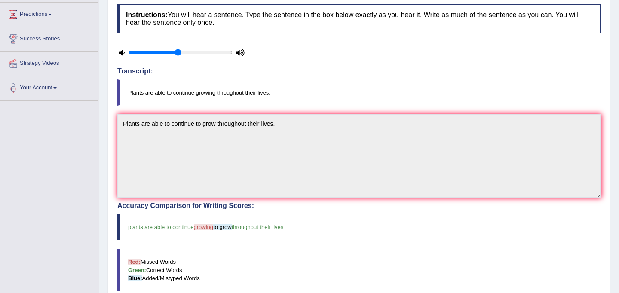
click at [215, 233] on blockquote "plants are able to continue growing to grow throughout their lives" at bounding box center [358, 227] width 483 height 26
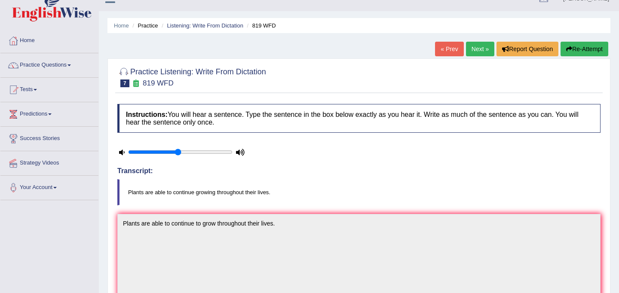
scroll to position [0, 0]
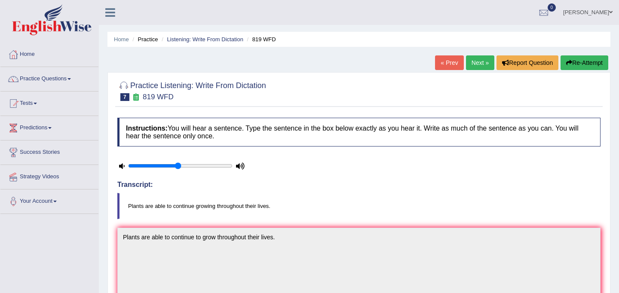
click at [478, 61] on link "Next »" at bounding box center [480, 62] width 28 height 15
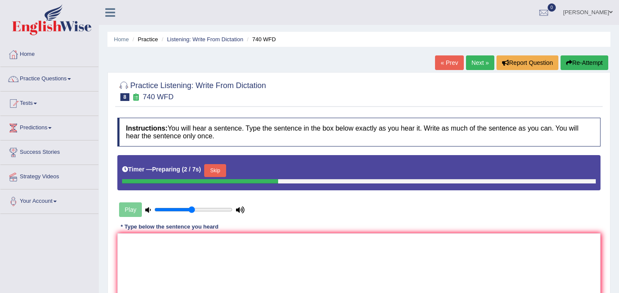
click at [225, 173] on button "Skip" at bounding box center [215, 170] width 22 height 13
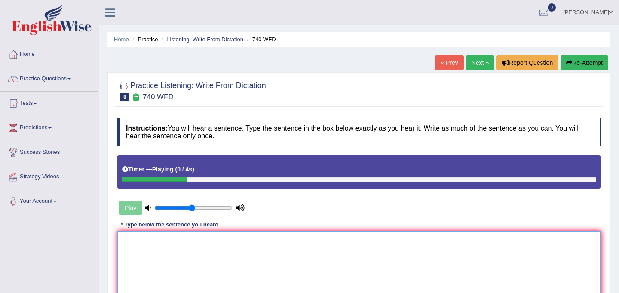
click at [239, 273] on textarea at bounding box center [358, 272] width 483 height 83
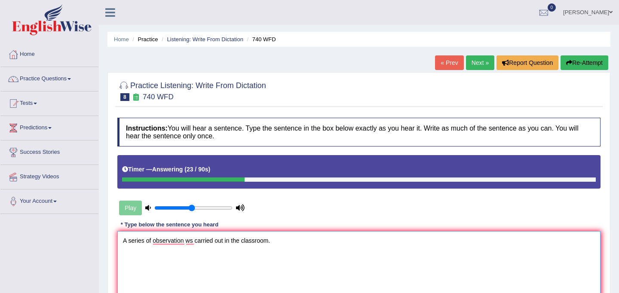
click at [187, 241] on textarea "A series of observation ws carried out in the classroom." at bounding box center [358, 272] width 483 height 83
click at [234, 239] on textarea "A series of observation observations was carried out in the classroom." at bounding box center [358, 272] width 483 height 83
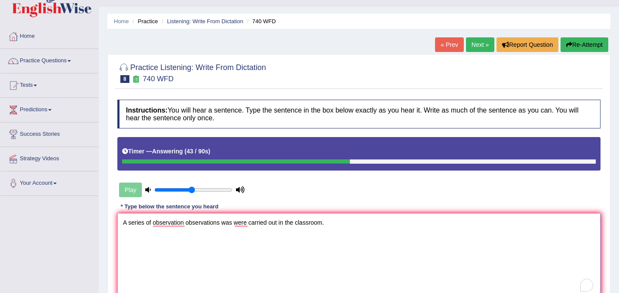
click at [325, 225] on textarea "A series of observation observations was were carried out in the classroom." at bounding box center [358, 254] width 483 height 83
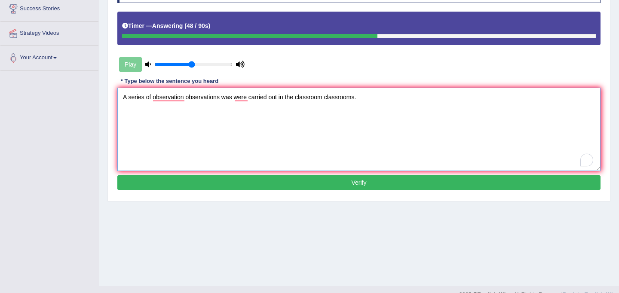
scroll to position [158, 0]
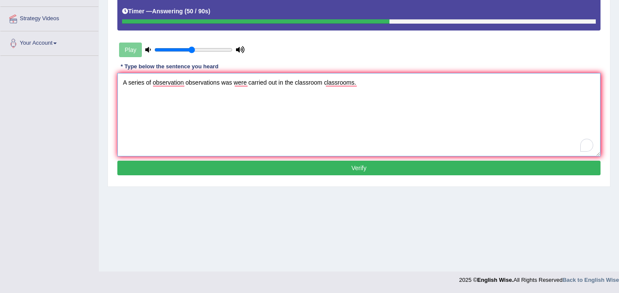
type textarea "A series of observation observations was were carried out in the classroom clas…"
click at [335, 169] on button "Verify" at bounding box center [358, 168] width 483 height 15
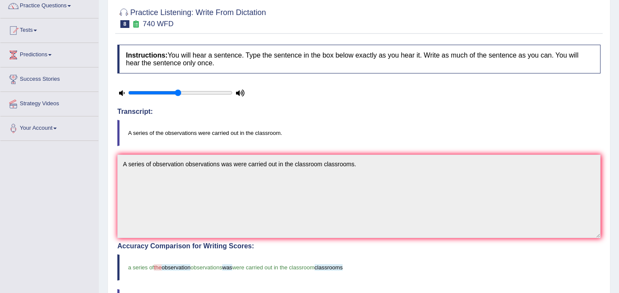
scroll to position [0, 0]
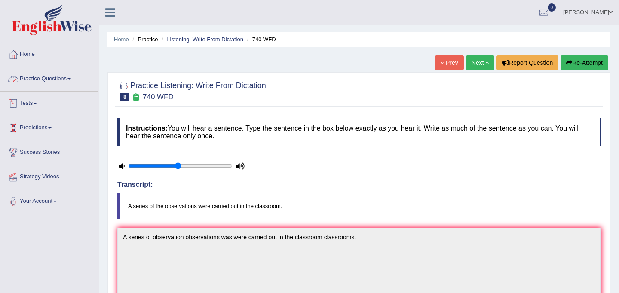
click at [63, 80] on link "Practice Questions" at bounding box center [49, 78] width 98 height 22
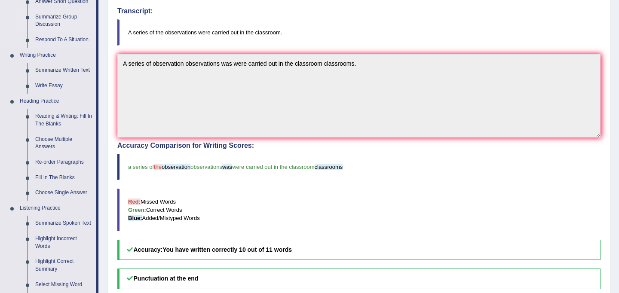
scroll to position [188, 0]
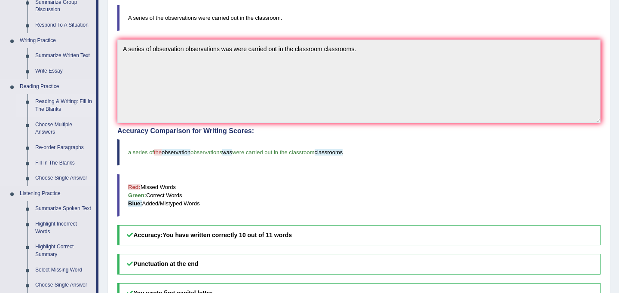
click at [73, 103] on link "Reading & Writing: Fill In The Blanks" at bounding box center [63, 105] width 65 height 23
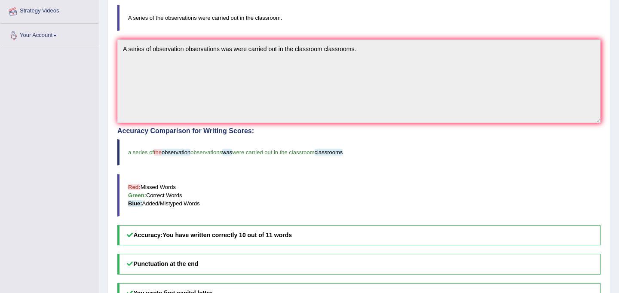
scroll to position [219, 0]
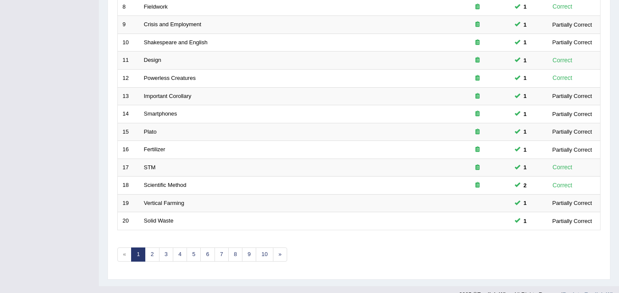
scroll to position [276, 0]
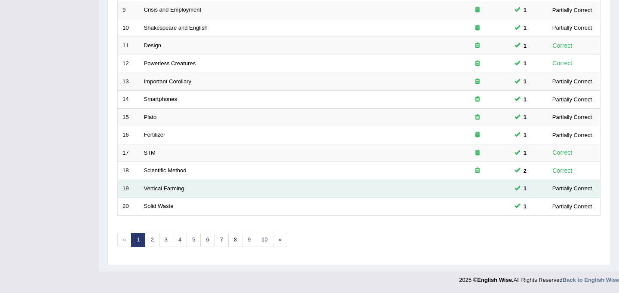
click at [160, 185] on link "Vertical Farming" at bounding box center [164, 188] width 40 height 6
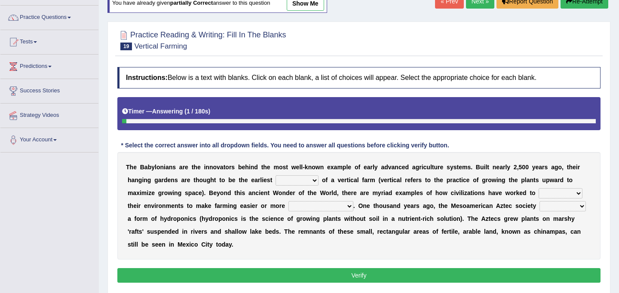
scroll to position [92, 0]
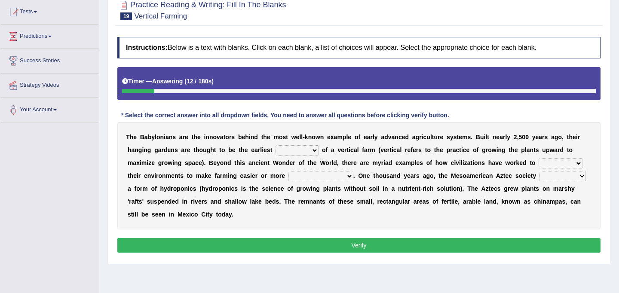
click at [313, 152] on select "prototype failure discredit protocol" at bounding box center [297, 150] width 43 height 10
select select "prototype"
click at [276, 145] on select "prototype failure discredit protocol" at bounding box center [297, 150] width 43 height 10
click at [574, 162] on select "manipulate escape respect disarrange" at bounding box center [561, 163] width 44 height 10
select select "respect"
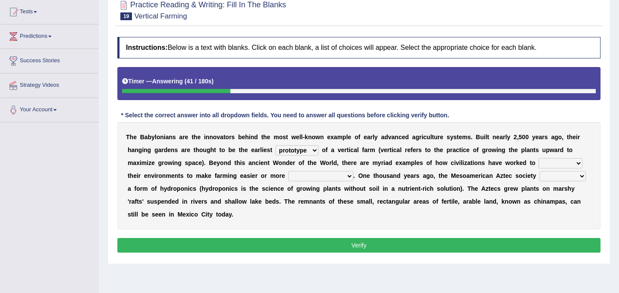
click at [539, 158] on select "manipulate escape respect disarrange" at bounding box center [561, 163] width 44 height 10
click at [346, 175] on select "productive constructive connective counterproductive" at bounding box center [321, 176] width 65 height 10
select select "productive"
click at [289, 171] on select "productive constructive connective counterproductive" at bounding box center [321, 176] width 65 height 10
click at [581, 178] on select "domineered volunteered pioneered engineered" at bounding box center [563, 176] width 46 height 10
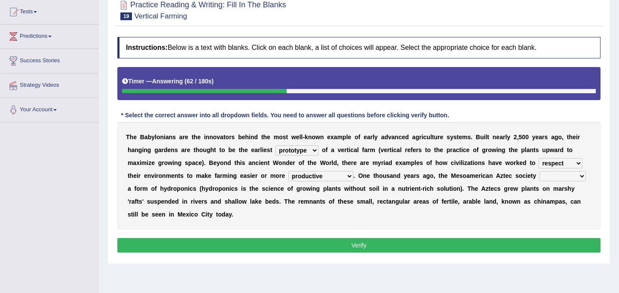
select select "pioneered"
click at [541, 171] on select "domineered volunteered pioneered engineered" at bounding box center [563, 176] width 46 height 10
click at [362, 242] on button "Verify" at bounding box center [358, 245] width 483 height 15
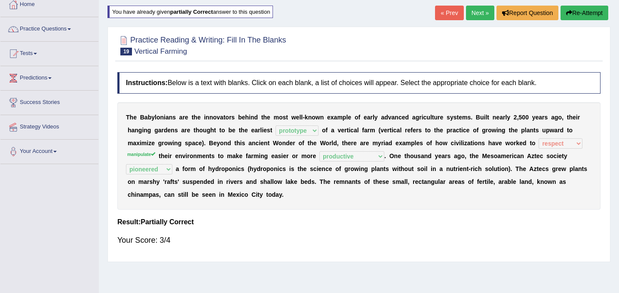
scroll to position [0, 0]
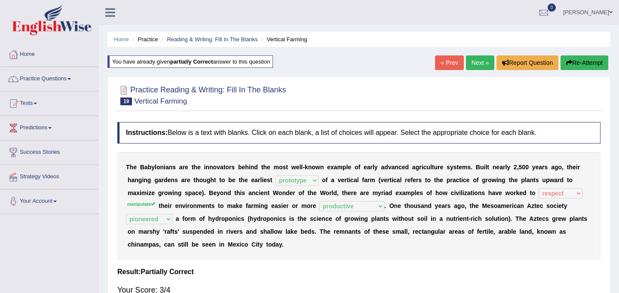
click at [478, 61] on link "Next »" at bounding box center [480, 62] width 28 height 15
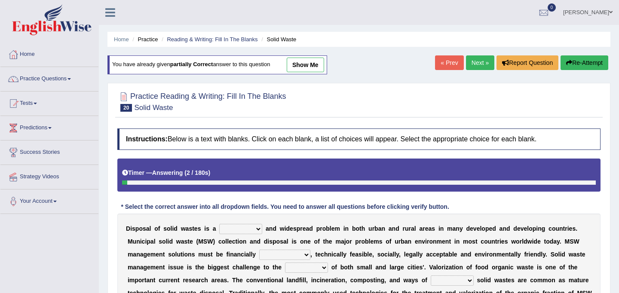
click at [449, 61] on link "« Prev" at bounding box center [449, 62] width 28 height 15
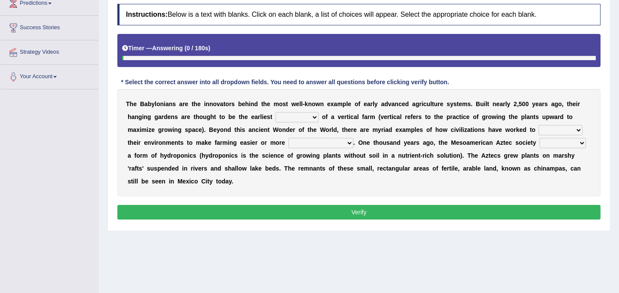
scroll to position [158, 0]
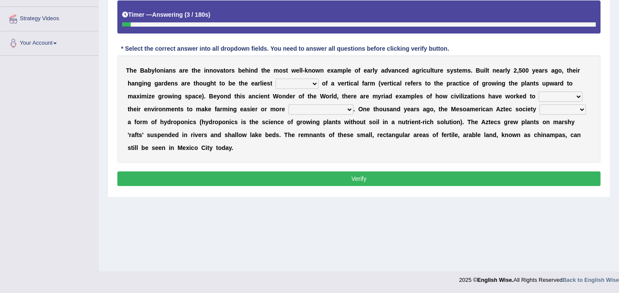
click at [316, 87] on select "prototype failure discredit protocol" at bounding box center [297, 84] width 43 height 10
select select "prototype"
click at [276, 79] on select "prototype failure discredit protocol" at bounding box center [297, 84] width 43 height 10
click at [582, 93] on select "manipulate escape respect disarrange" at bounding box center [561, 97] width 44 height 10
select select "manipulate"
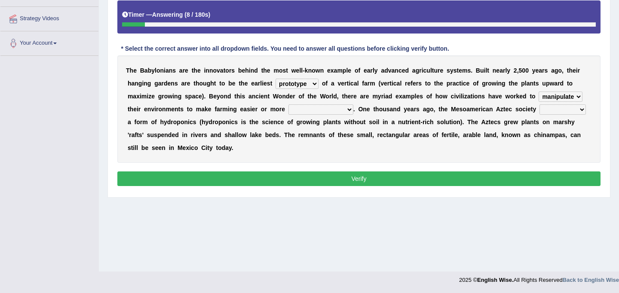
click at [539, 92] on select "manipulate escape respect disarrange" at bounding box center [561, 97] width 44 height 10
click at [569, 111] on select "domineered volunteered pioneered engineered" at bounding box center [563, 109] width 46 height 10
select select "pioneered"
click at [541, 104] on select "domineered volunteered pioneered engineered" at bounding box center [563, 109] width 46 height 10
click at [345, 111] on select "productive constructive connective counterproductive" at bounding box center [321, 109] width 65 height 10
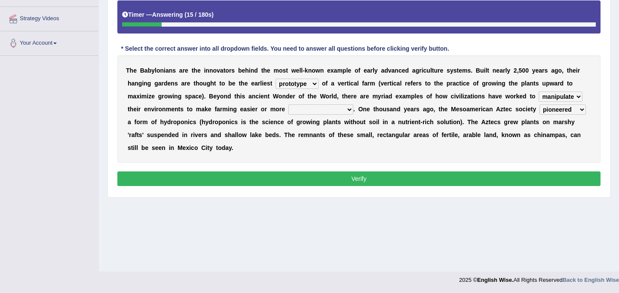
select select "productive"
click at [289, 104] on select "productive constructive connective counterproductive" at bounding box center [321, 109] width 65 height 10
click at [349, 181] on button "Verify" at bounding box center [358, 179] width 483 height 15
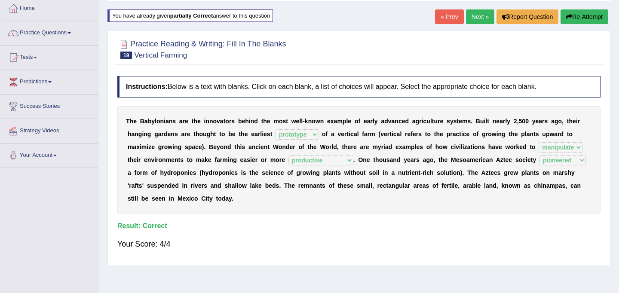
scroll to position [0, 0]
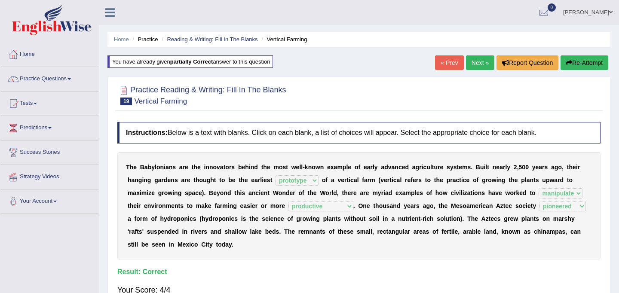
click at [472, 67] on link "Next »" at bounding box center [480, 62] width 28 height 15
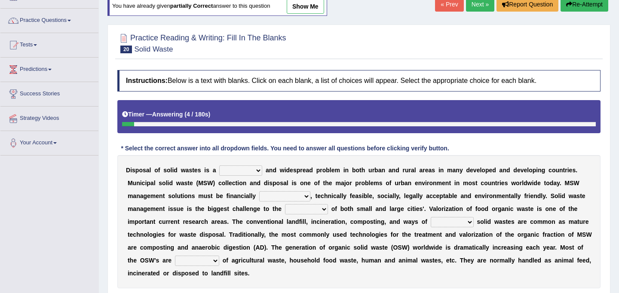
scroll to position [58, 0]
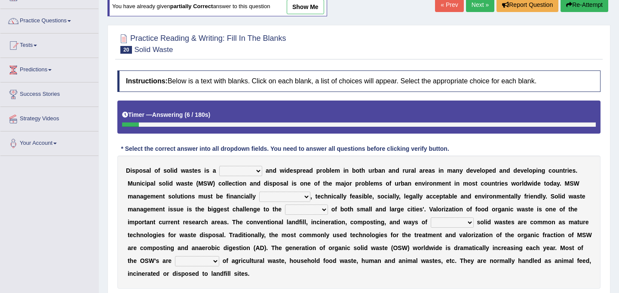
click at [256, 171] on select "slanting stinging stalling shafting" at bounding box center [240, 171] width 43 height 10
select select "slanting"
click at [219, 166] on select "slanting stinging stalling shafting" at bounding box center [240, 171] width 43 height 10
click at [306, 198] on select "unattainable sustainable objectionable treasonable" at bounding box center [284, 197] width 51 height 10
select select "sustainable"
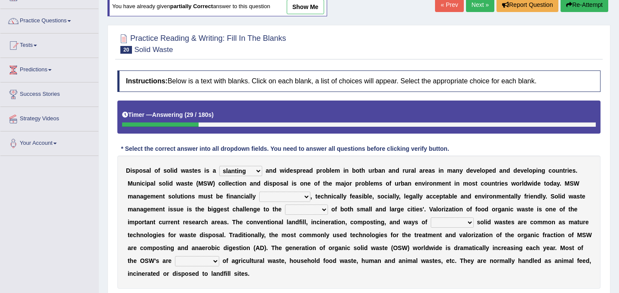
click at [259, 192] on select "unattainable sustainable objectionable treasonable" at bounding box center [284, 197] width 51 height 10
click at [325, 210] on select "plants culture authorities history" at bounding box center [306, 210] width 43 height 10
select select "authorities"
click at [285, 205] on select "plants culture authorities history" at bounding box center [306, 210] width 43 height 10
click at [468, 222] on select "reserving preserving deserving handling" at bounding box center [452, 223] width 43 height 10
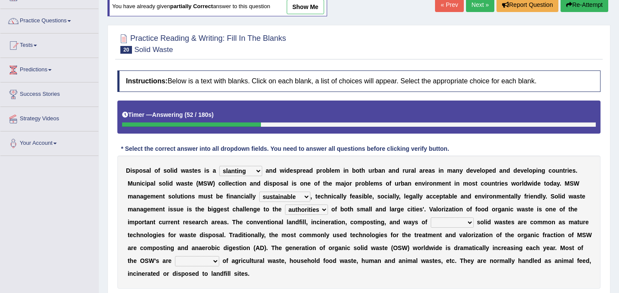
select select "handling"
click at [431, 218] on select "reserving preserving deserving handling" at bounding box center [452, 223] width 43 height 10
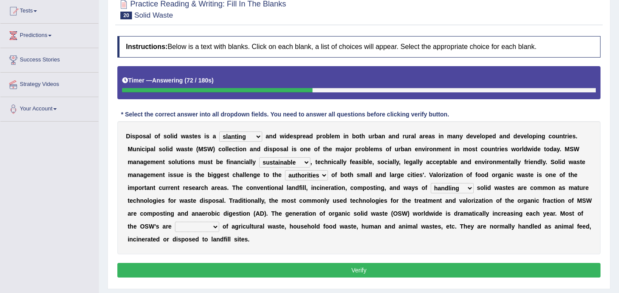
scroll to position [94, 0]
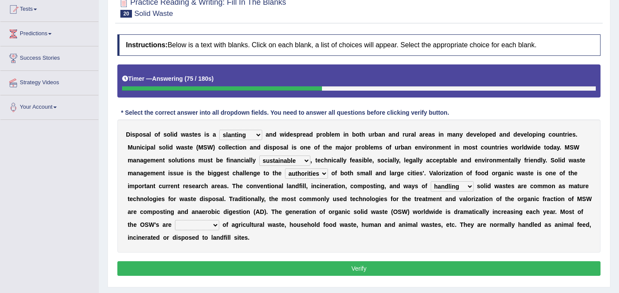
click at [218, 225] on select "composed disposed composing disposing" at bounding box center [197, 225] width 44 height 10
select select "composed"
click at [175, 220] on select "composed disposed composing disposing" at bounding box center [197, 225] width 44 height 10
click at [323, 267] on button "Verify" at bounding box center [358, 268] width 483 height 15
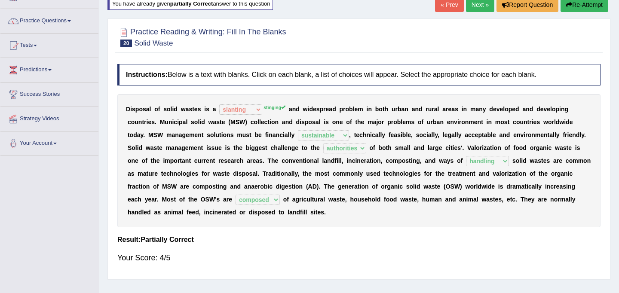
scroll to position [38, 0]
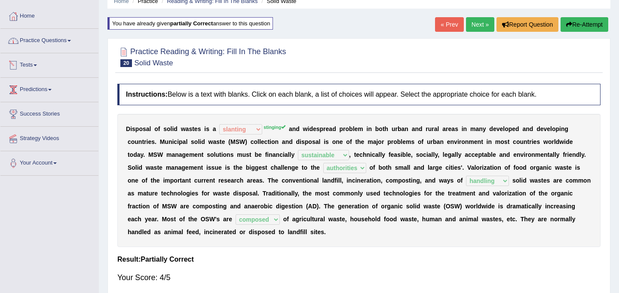
click at [48, 49] on link "Practice Questions" at bounding box center [49, 40] width 98 height 22
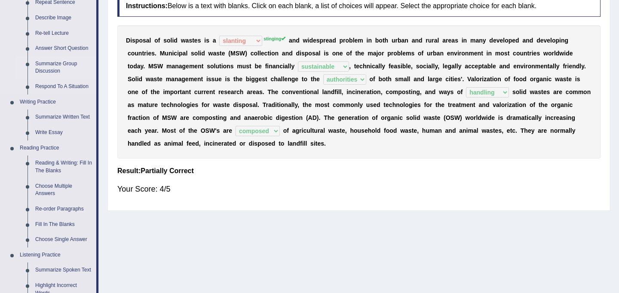
scroll to position [128, 0]
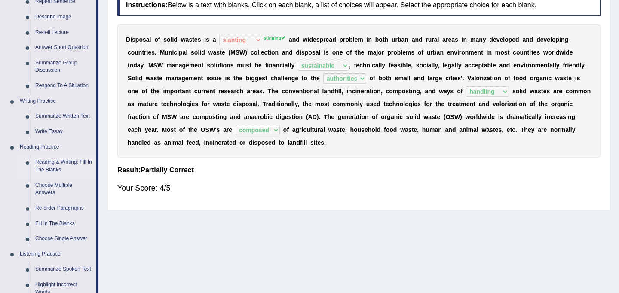
click at [50, 171] on link "Reading & Writing: Fill In The Blanks" at bounding box center [63, 166] width 65 height 23
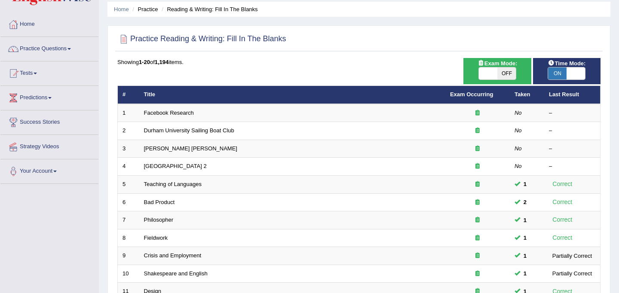
scroll to position [27, 0]
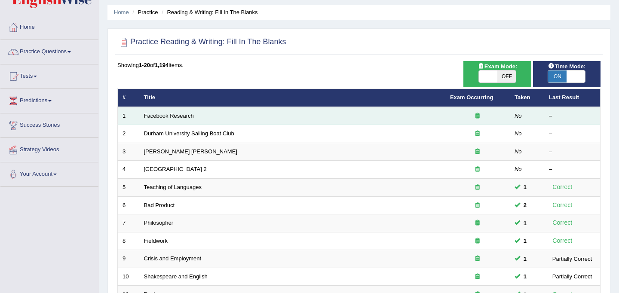
click at [478, 115] on icon at bounding box center [478, 116] width 4 height 6
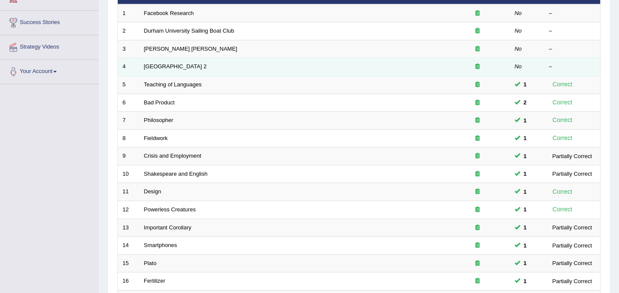
scroll to position [276, 0]
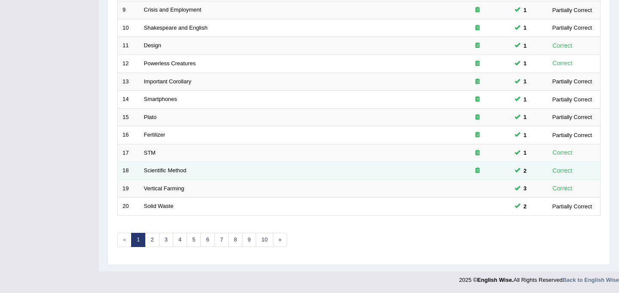
click at [478, 174] on div at bounding box center [477, 171] width 55 height 8
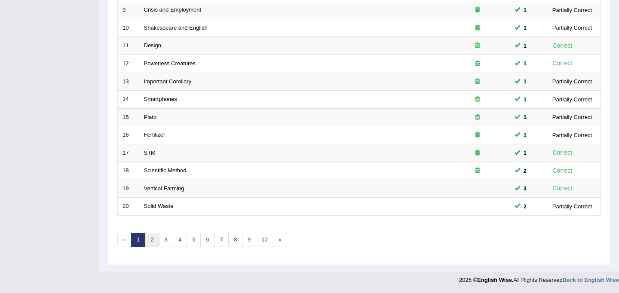
click at [148, 240] on link "2" at bounding box center [152, 240] width 14 height 14
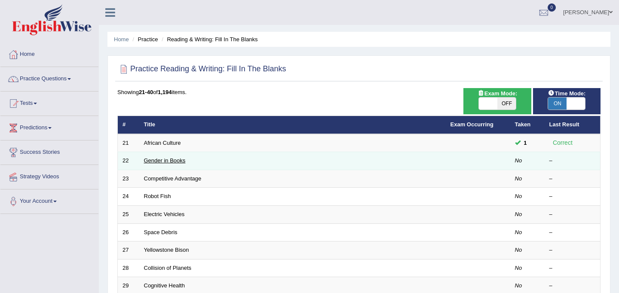
click at [169, 158] on link "Gender in Books" at bounding box center [165, 160] width 42 height 6
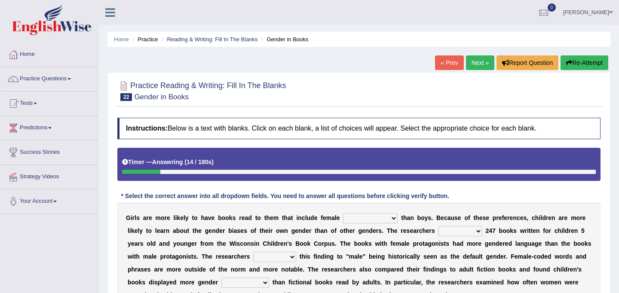
click at [393, 217] on select "protagonists cosmogonists agonists expressionists" at bounding box center [370, 218] width 55 height 10
select select "protagonists"
click at [343, 213] on select "protagonists cosmogonists agonists expressionists" at bounding box center [370, 218] width 55 height 10
click at [477, 233] on select "hydrolyzed paralyzed catalyzed analyzed" at bounding box center [461, 231] width 44 height 10
click at [439, 226] on select "hydrolyzed paralyzed catalyzed analyzed" at bounding box center [461, 231] width 44 height 10
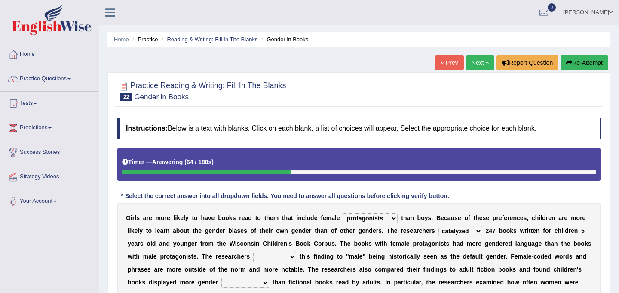
click at [478, 230] on select "hydrolyzed paralyzed catalyzed analyzed" at bounding box center [461, 231] width 44 height 10
select select "analyzed"
click at [439, 226] on select "hydrolyzed paralyzed catalyzed analyzed" at bounding box center [461, 231] width 44 height 10
click at [293, 259] on select "contribute tribute distribute attribute" at bounding box center [274, 257] width 43 height 10
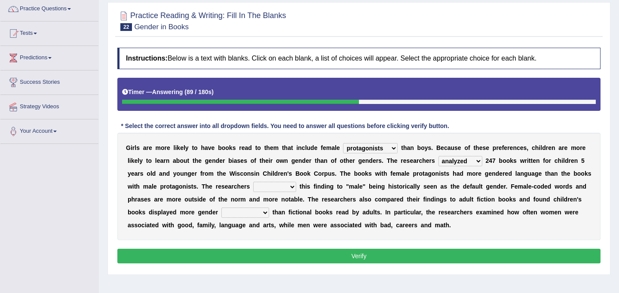
scroll to position [71, 0]
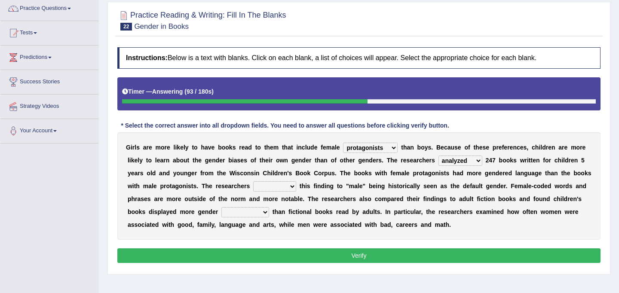
click at [294, 187] on select "contribute tribute distribute attribute" at bounding box center [274, 186] width 43 height 10
select select "attribute"
click at [253, 181] on select "contribute tribute distribute attribute" at bounding box center [274, 186] width 43 height 10
click at [266, 213] on select "stereotypes teletypes prototypes electrotypes" at bounding box center [245, 212] width 48 height 10
click at [221, 207] on select "stereotypes teletypes prototypes electrotypes" at bounding box center [245, 212] width 48 height 10
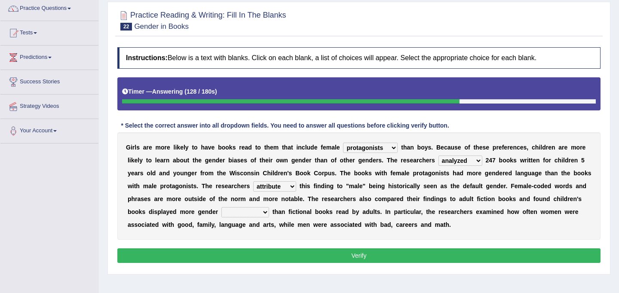
click at [257, 207] on select "stereotypes teletypes prototypes electrotypes" at bounding box center [245, 212] width 48 height 10
select select "stereotypes"
click at [221, 207] on select "stereotypes teletypes prototypes electrotypes" at bounding box center [245, 212] width 48 height 10
click at [320, 255] on button "Verify" at bounding box center [358, 256] width 483 height 15
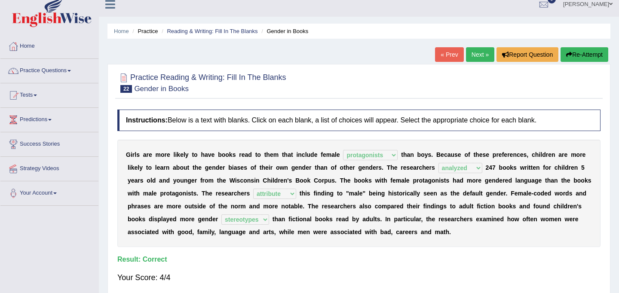
scroll to position [0, 0]
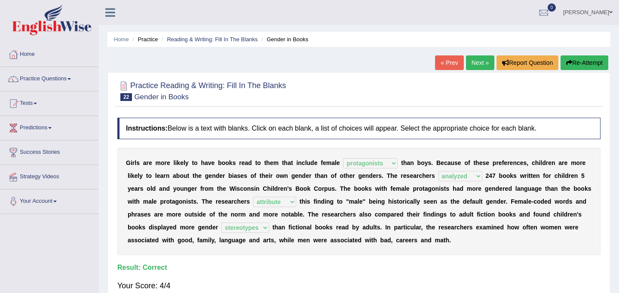
click at [478, 61] on link "Next »" at bounding box center [480, 62] width 28 height 15
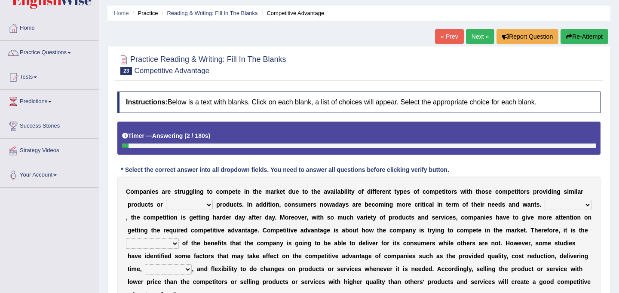
scroll to position [27, 0]
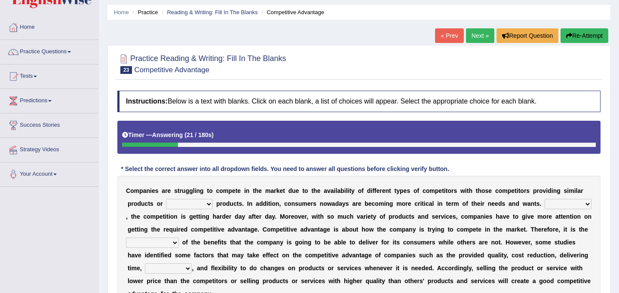
click at [206, 206] on select "constitution restitution substitution institution" at bounding box center [189, 204] width 47 height 10
select select "substitution"
click at [166, 199] on select "constitution restitution substitution institution" at bounding box center [189, 204] width 47 height 10
click at [584, 204] on select "However Instead Additionally Therefore" at bounding box center [568, 204] width 47 height 10
select select "Therefore"
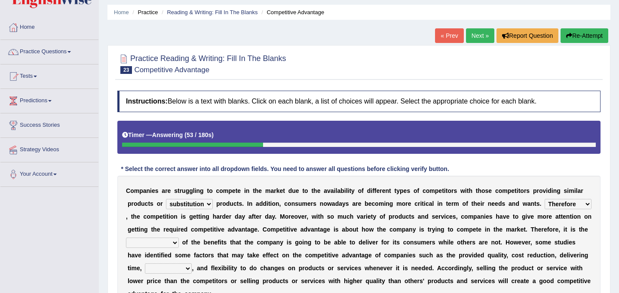
click at [545, 199] on select "However Instead Additionally Therefore" at bounding box center [568, 204] width 47 height 10
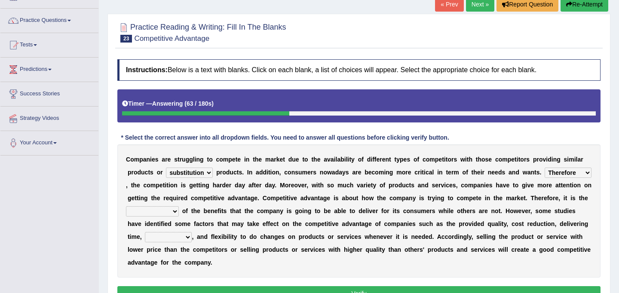
scroll to position [59, 0]
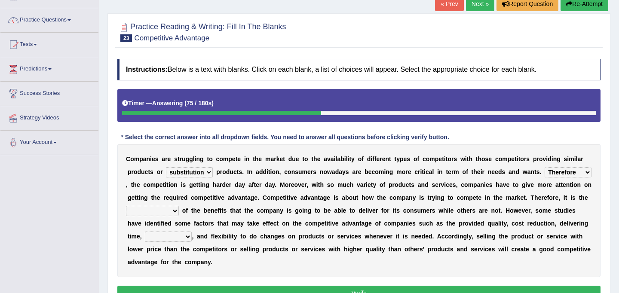
click at [176, 212] on select "dissemination ordination determination incarnation" at bounding box center [152, 211] width 53 height 10
select select "incarnation"
click at [127, 206] on select "dissemination ordination determination incarnation" at bounding box center [152, 211] width 53 height 10
click at [187, 236] on select "captivation aggregation deprivation innovation" at bounding box center [168, 237] width 47 height 10
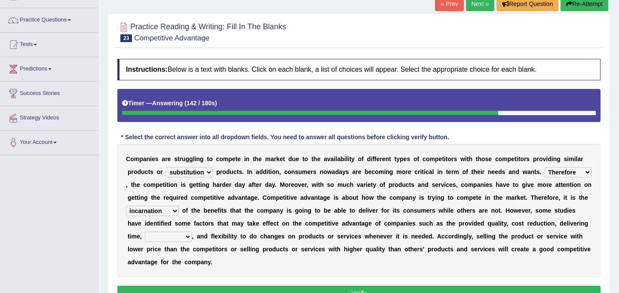
select select "innovation"
click at [145, 232] on select "captivation aggregation deprivation innovation" at bounding box center [168, 237] width 47 height 10
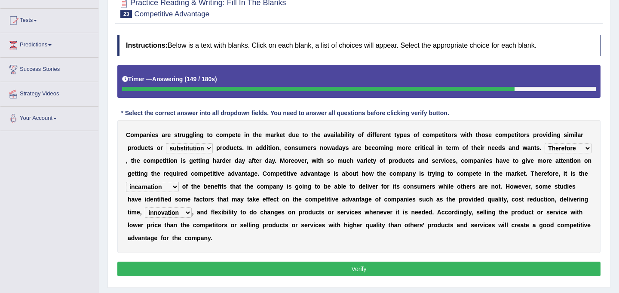
scroll to position [83, 0]
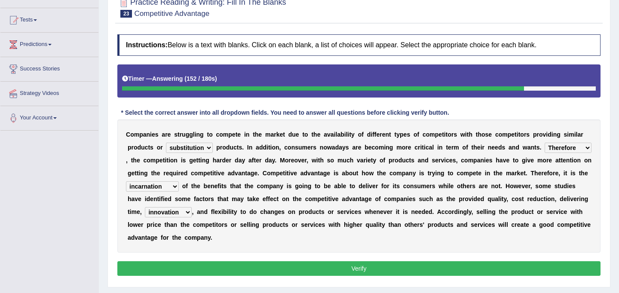
click at [262, 274] on button "Verify" at bounding box center [358, 268] width 483 height 15
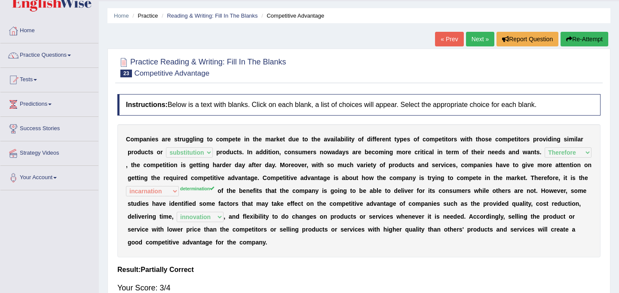
scroll to position [0, 0]
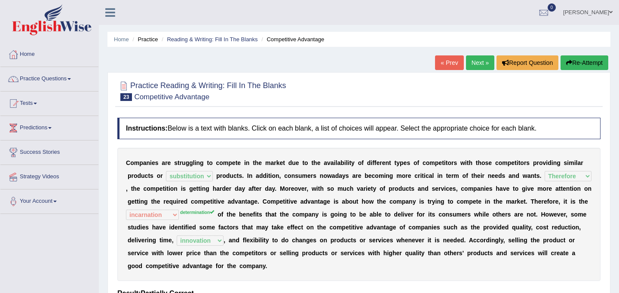
click at [475, 65] on link "Next »" at bounding box center [480, 62] width 28 height 15
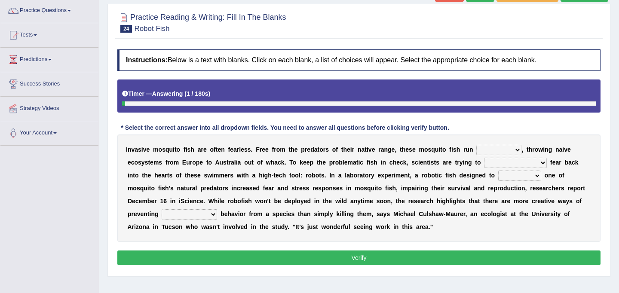
scroll to position [69, 0]
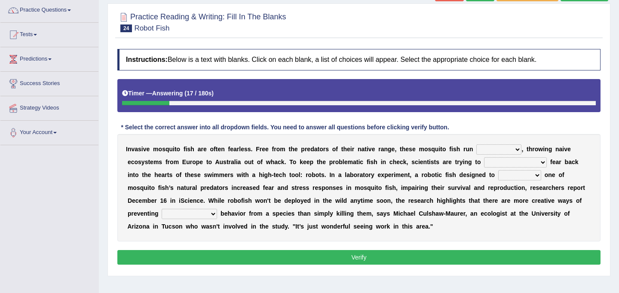
click at [520, 149] on select "occupant flippant rampant concordant" at bounding box center [498, 149] width 45 height 10
select select "flippant"
click at [476, 144] on select "occupant flippant rampant concordant" at bounding box center [498, 149] width 45 height 10
click at [520, 160] on select "accept spike strike [PERSON_NAME]" at bounding box center [515, 162] width 63 height 10
select select "[PERSON_NAME]"
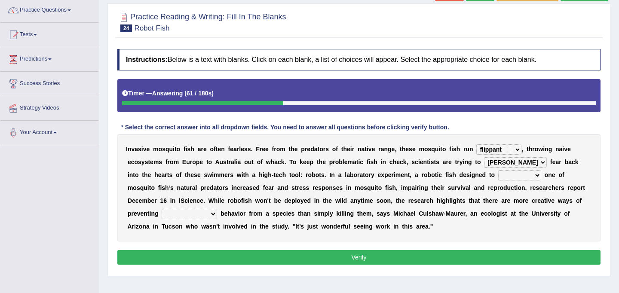
click at [484, 157] on select "accept spike strike [PERSON_NAME]" at bounding box center [515, 162] width 63 height 10
click at [509, 175] on select "bequest mimic battle conquest" at bounding box center [519, 175] width 43 height 10
select select "mimic"
click at [498, 170] on select "bequest mimic battle conquest" at bounding box center [519, 175] width 43 height 10
click at [178, 214] on select "unprivileged unprecedented uncharted unwanted" at bounding box center [189, 214] width 55 height 10
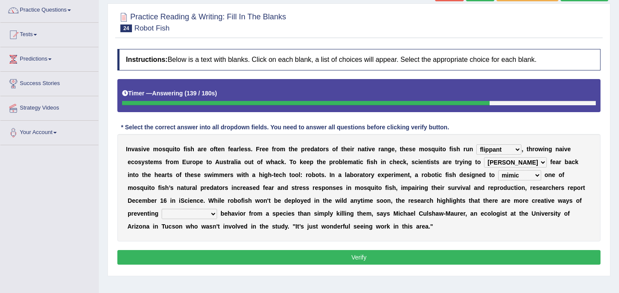
select select "uncharted"
click at [162, 209] on select "unprivileged unprecedented uncharted unwanted" at bounding box center [189, 214] width 55 height 10
click at [243, 258] on button "Verify" at bounding box center [358, 257] width 483 height 15
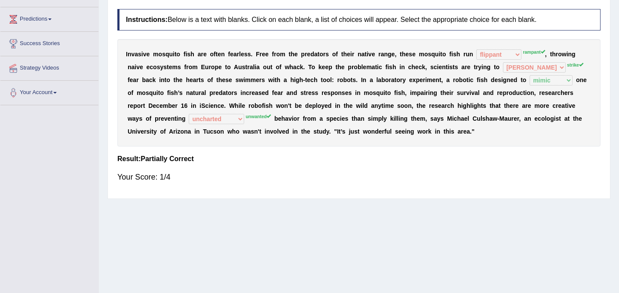
scroll to position [0, 0]
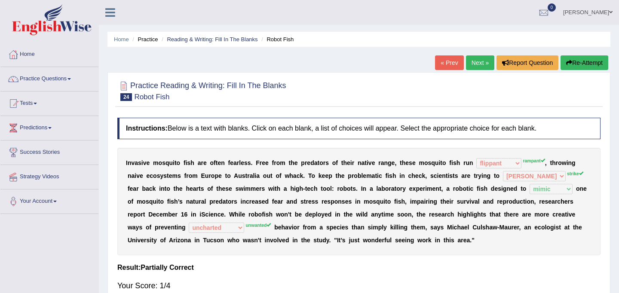
click at [597, 64] on button "Re-Attempt" at bounding box center [585, 62] width 48 height 15
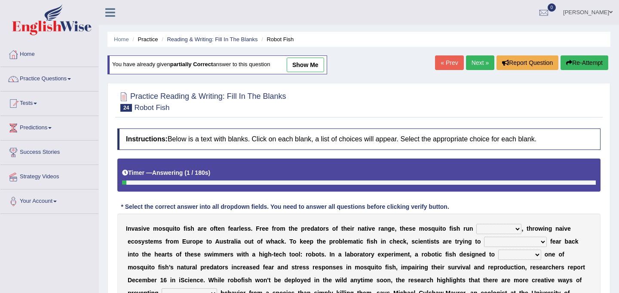
click at [509, 229] on select "occupant flippant rampant concordant" at bounding box center [498, 229] width 45 height 10
select select "rampant"
click at [476, 224] on select "occupant flippant rampant concordant" at bounding box center [498, 229] width 45 height 10
click at [520, 242] on select "accept spike strike [PERSON_NAME]" at bounding box center [515, 242] width 63 height 10
select select "strike"
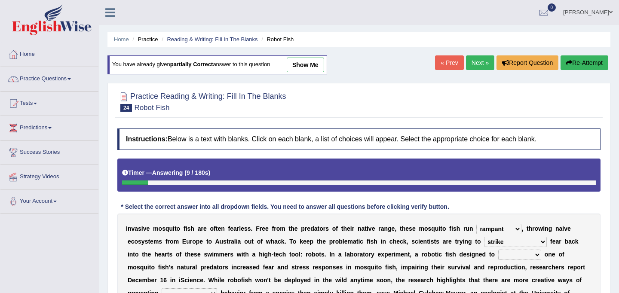
click at [484, 237] on select "accept spike strike [PERSON_NAME]" at bounding box center [515, 242] width 63 height 10
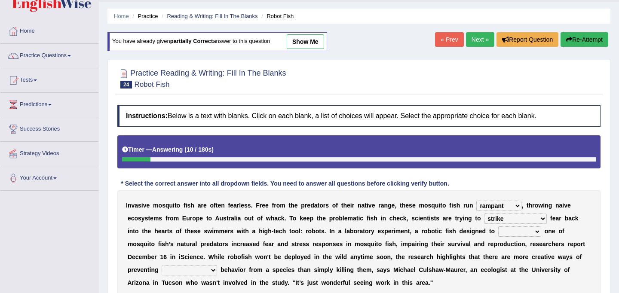
scroll to position [27, 0]
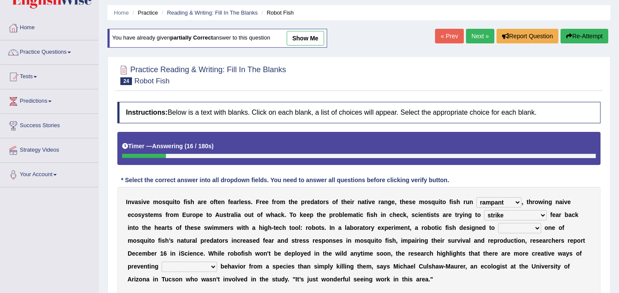
click at [511, 231] on select "bequest mimic battle conquest" at bounding box center [519, 228] width 43 height 10
select select "mimic"
click at [498, 223] on select "bequest mimic battle conquest" at bounding box center [519, 228] width 43 height 10
click at [175, 269] on select "unprivileged unprecedented uncharted unwanted" at bounding box center [189, 267] width 55 height 10
select select "unwanted"
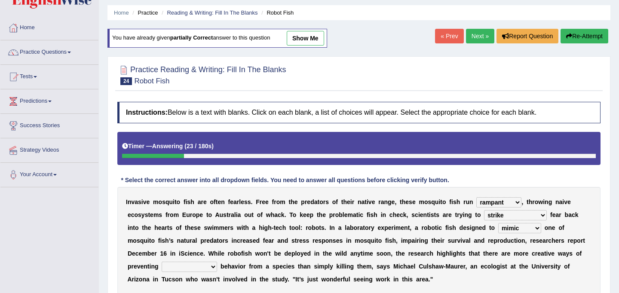
click at [162, 262] on select "unprivileged unprecedented uncharted unwanted" at bounding box center [189, 267] width 55 height 10
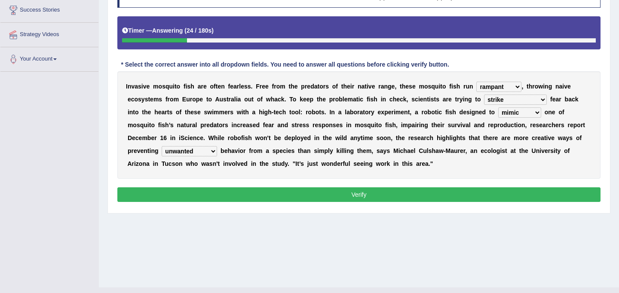
scroll to position [144, 0]
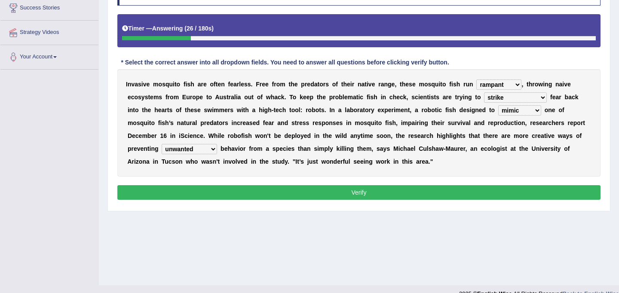
click at [289, 193] on button "Verify" at bounding box center [358, 192] width 483 height 15
